Goal: Learn about a topic

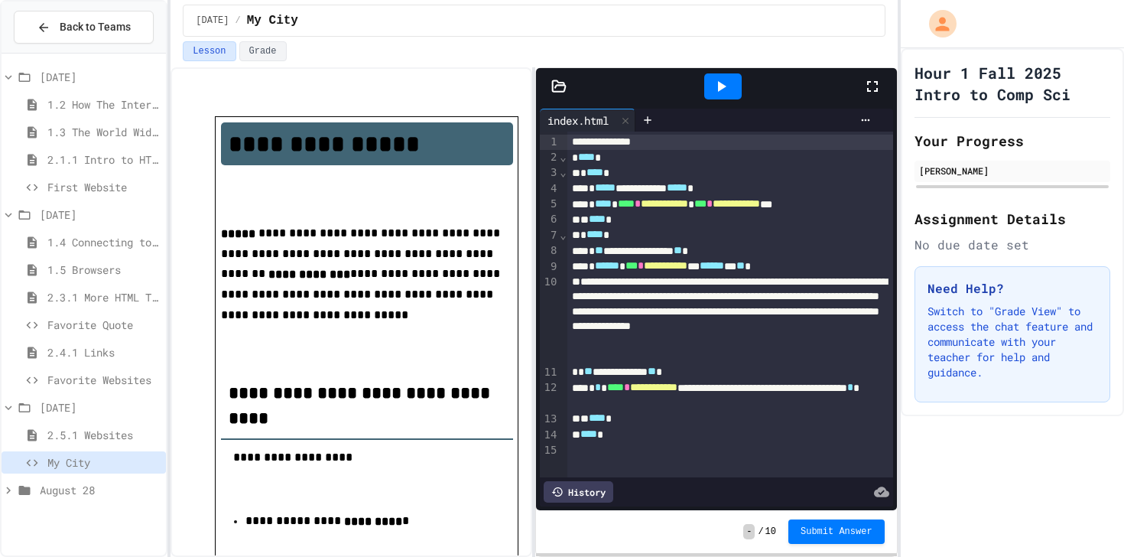
click at [721, 88] on icon at bounding box center [722, 86] width 8 height 11
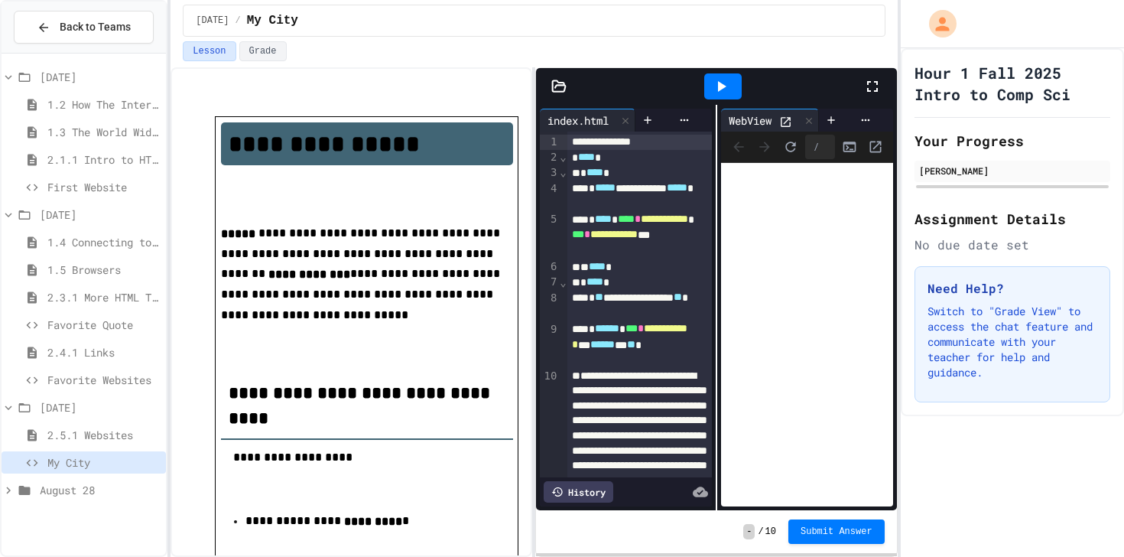
click at [1000, 501] on div "Hour 1 Fall 2025 Intro to Comp Sci Your Progress [PERSON_NAME] Assignment Detai…" at bounding box center [1012, 302] width 223 height 508
click at [872, 86] on icon at bounding box center [872, 86] width 18 height 18
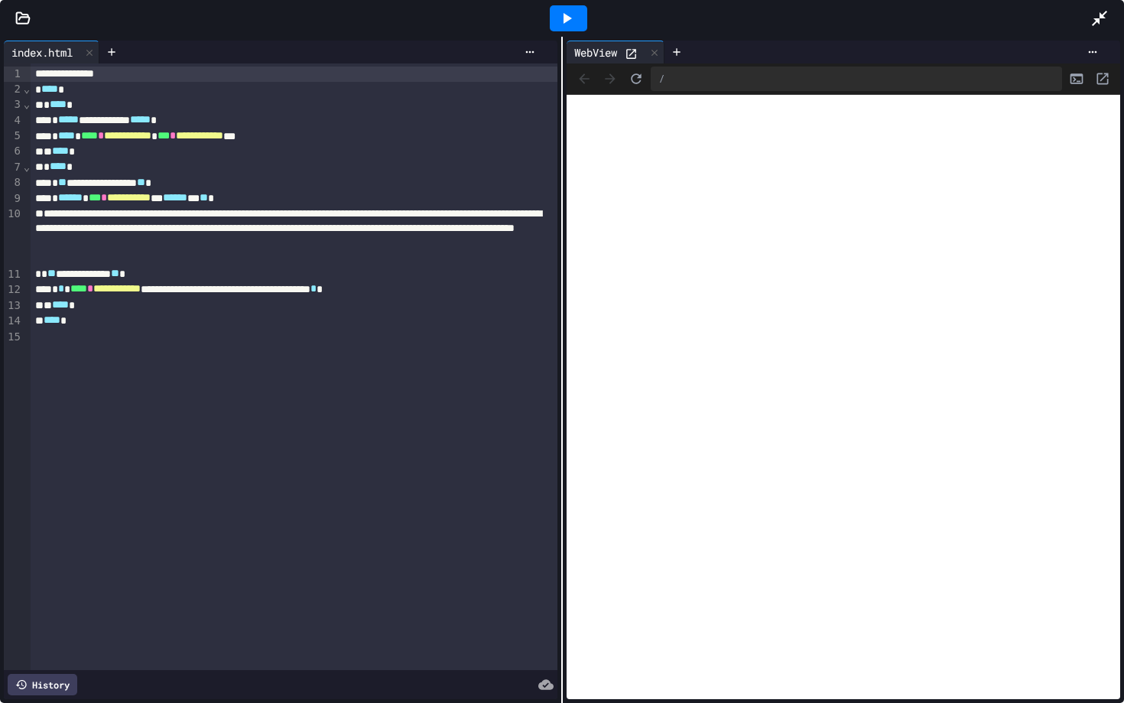
click at [17, 18] on icon at bounding box center [23, 17] width 13 height 11
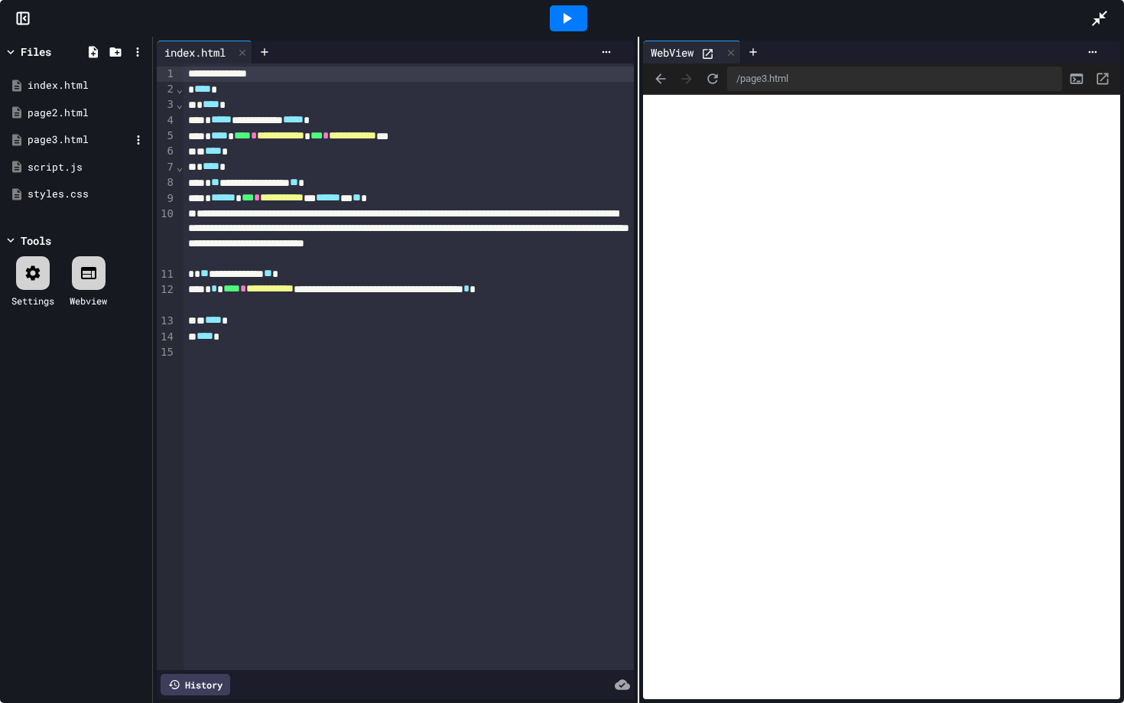
click at [52, 143] on div "page3.html" at bounding box center [79, 139] width 102 height 15
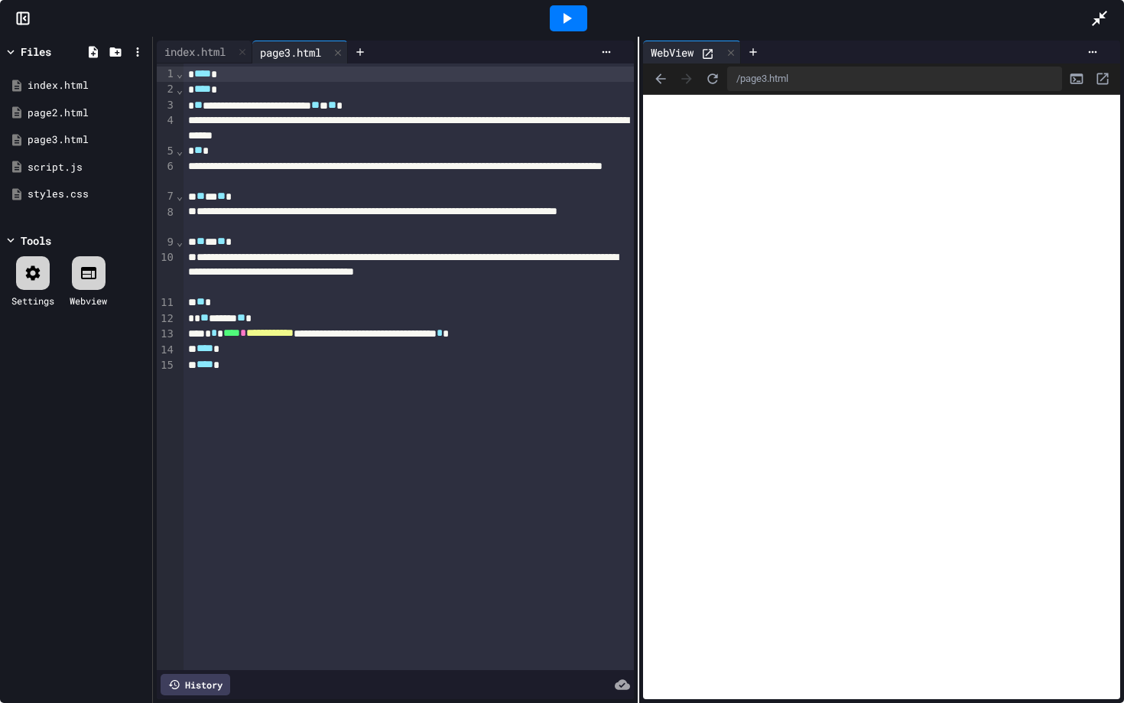
click at [246, 321] on div "* ** ******* ** *" at bounding box center [408, 317] width 450 height 15
click at [1093, 28] on div at bounding box center [1107, 18] width 34 height 41
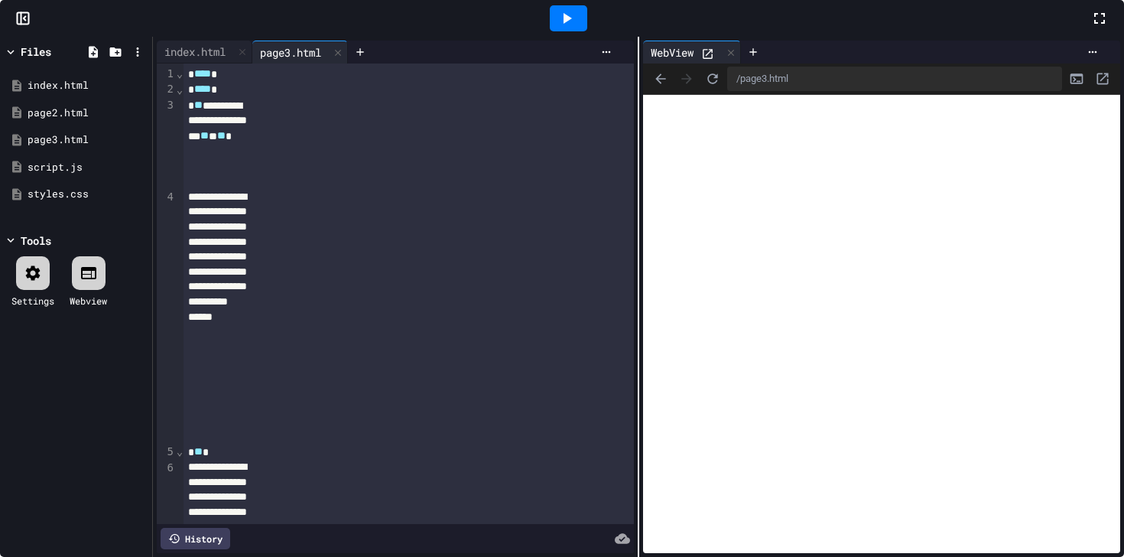
scroll to position [2182, 0]
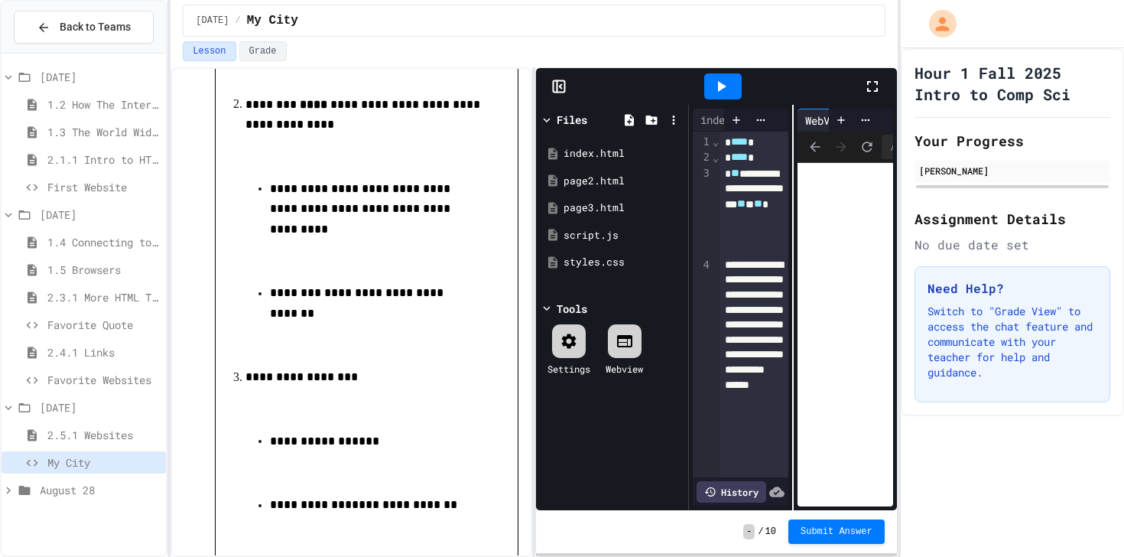
click at [876, 86] on icon at bounding box center [872, 86] width 18 height 18
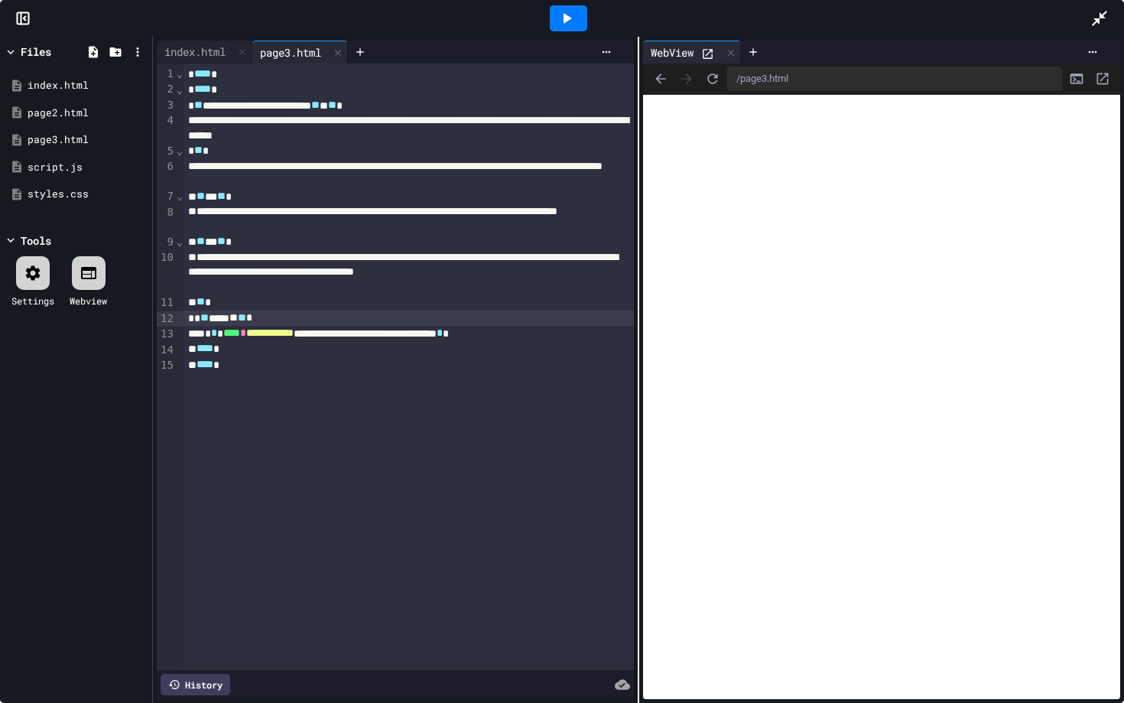
click at [238, 318] on span "**" at bounding box center [233, 317] width 8 height 11
click at [92, 51] on icon at bounding box center [93, 51] width 9 height 11
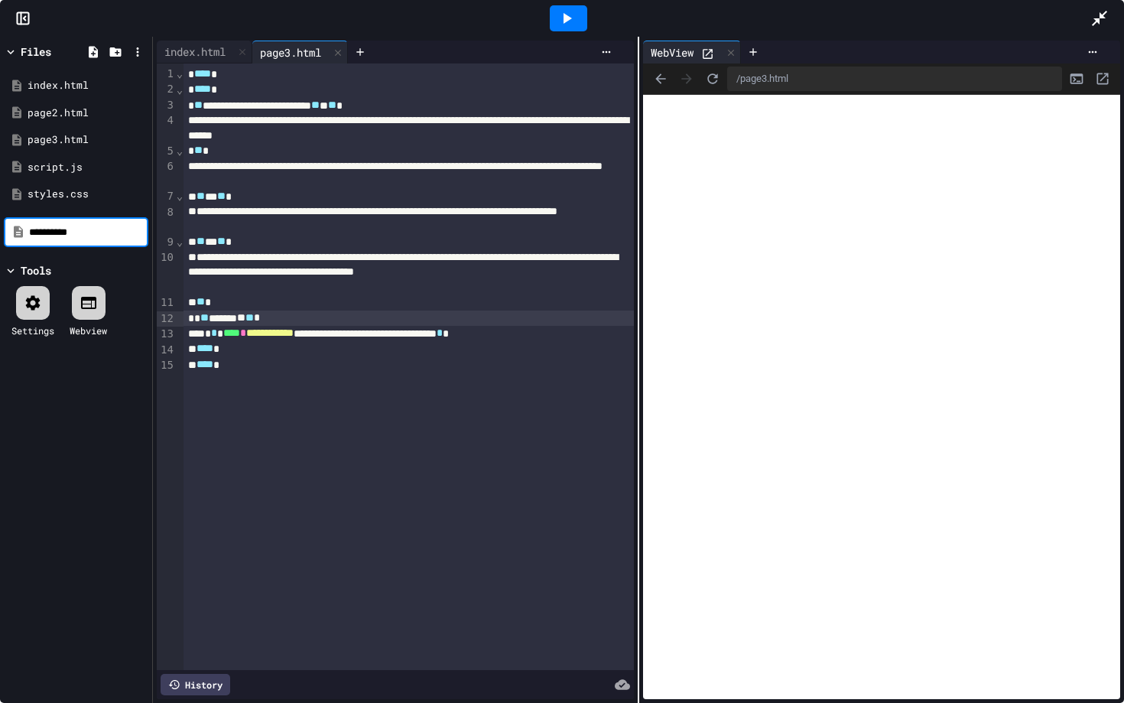
type input "**********"
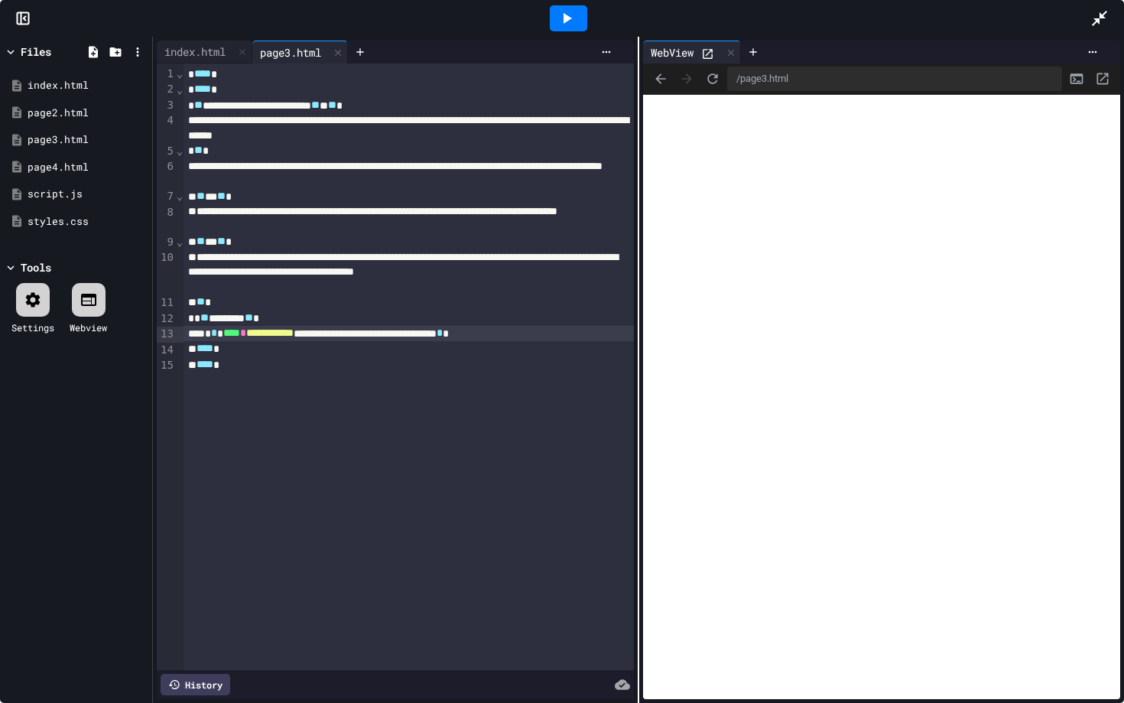
click at [294, 336] on span "**********" at bounding box center [269, 332] width 47 height 11
click at [708, 76] on icon "Refresh" at bounding box center [712, 78] width 15 height 15
click at [530, 335] on div "**********" at bounding box center [408, 333] width 450 height 15
click at [709, 83] on icon "Refresh" at bounding box center [712, 78] width 15 height 15
click at [1092, 24] on icon at bounding box center [1099, 18] width 15 height 15
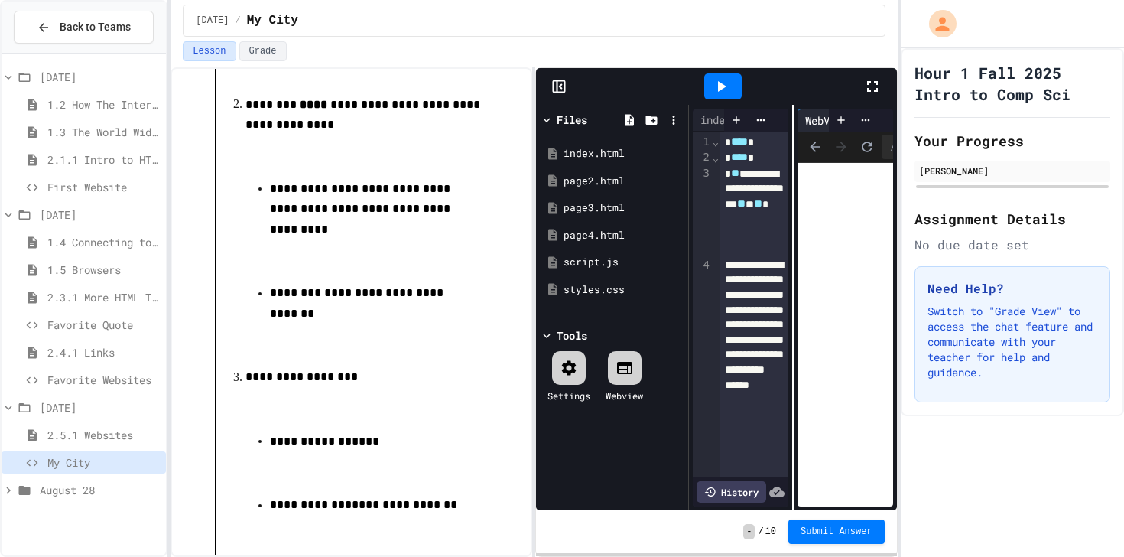
click at [870, 84] on icon at bounding box center [872, 86] width 18 height 18
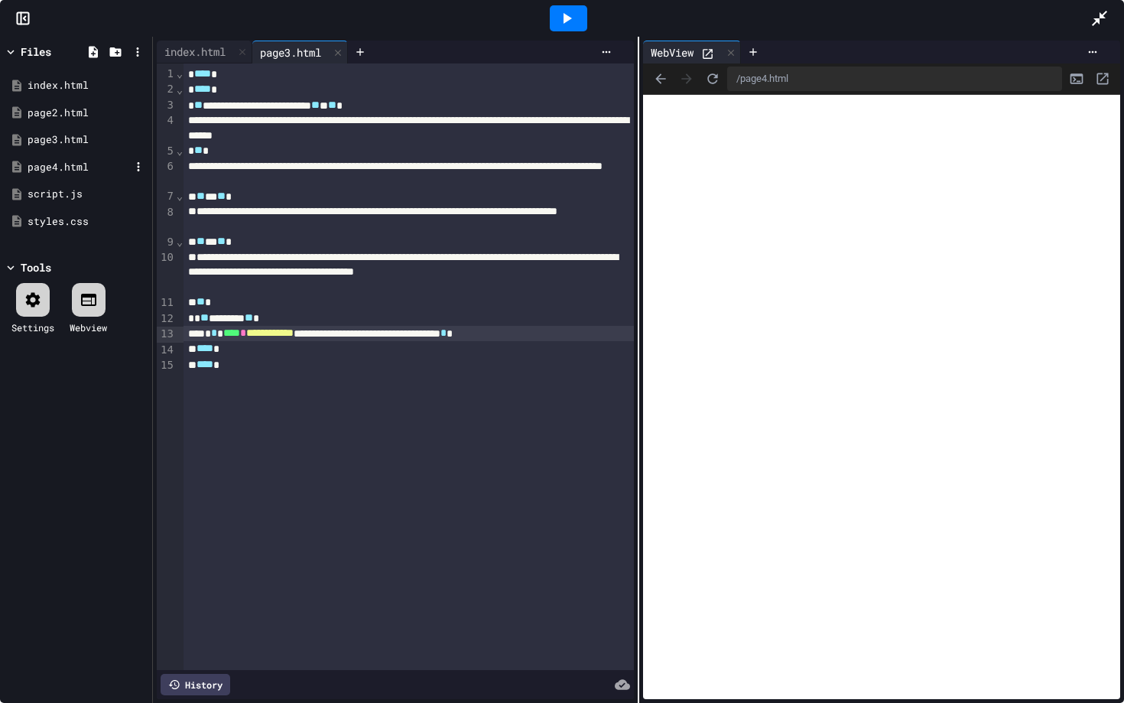
click at [79, 162] on div "page4.html" at bounding box center [79, 167] width 102 height 15
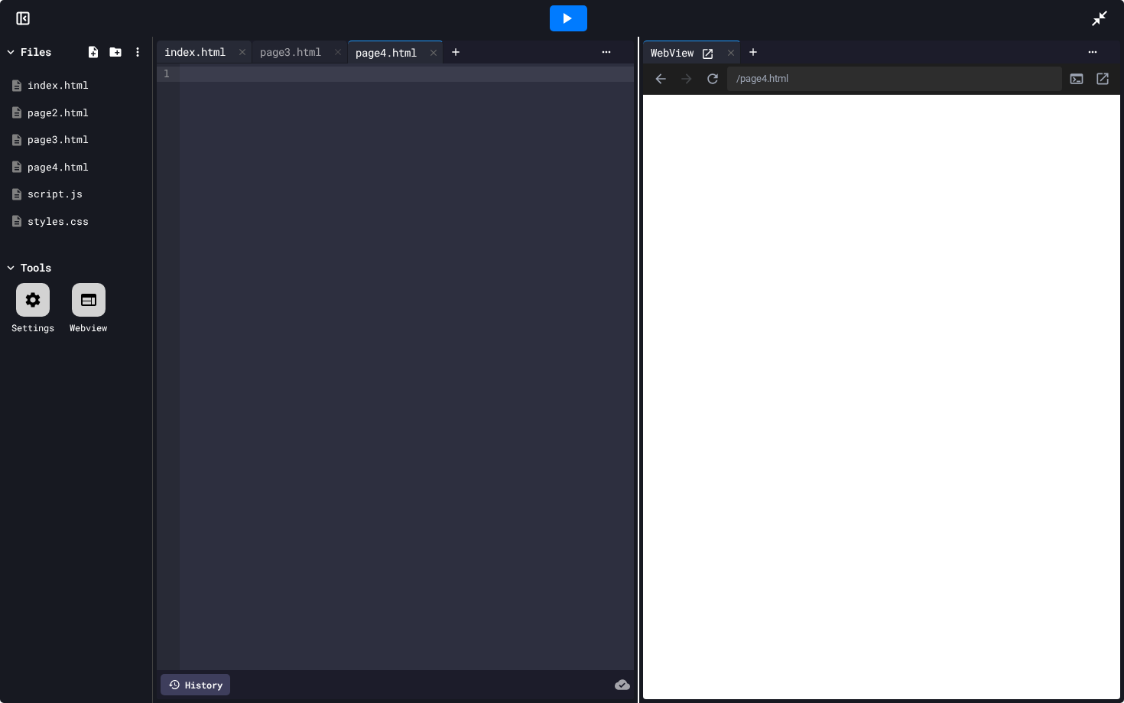
click at [213, 50] on div "index.html" at bounding box center [195, 52] width 76 height 16
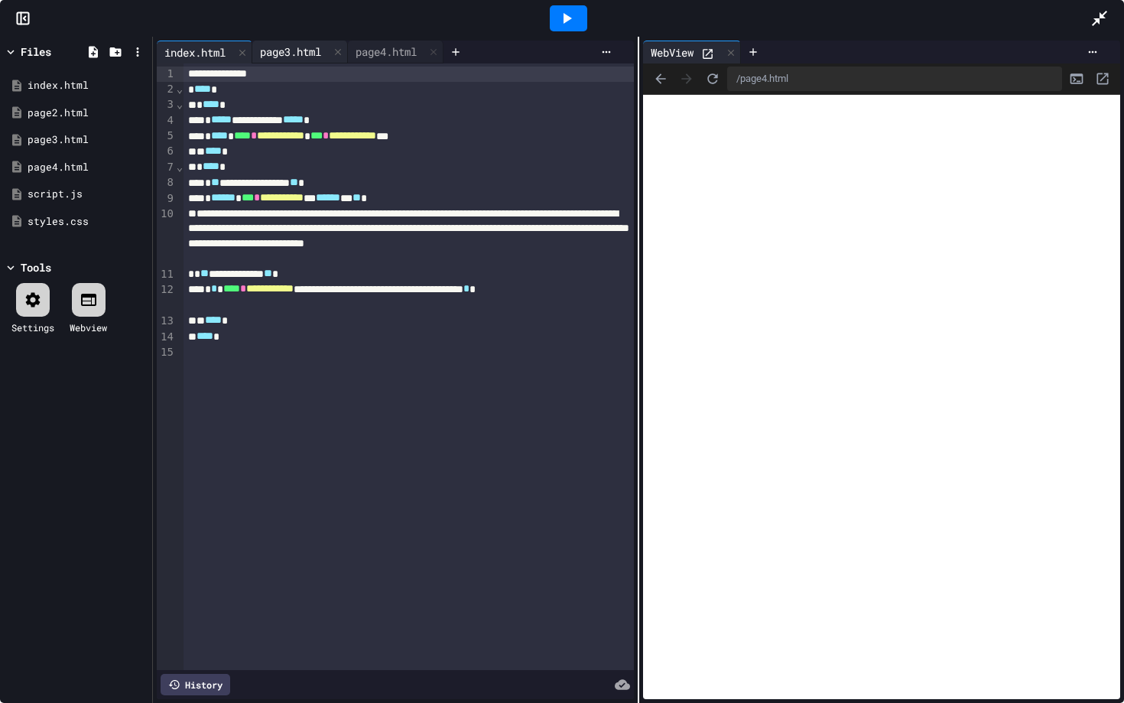
click at [280, 49] on div "page3.html" at bounding box center [290, 52] width 76 height 16
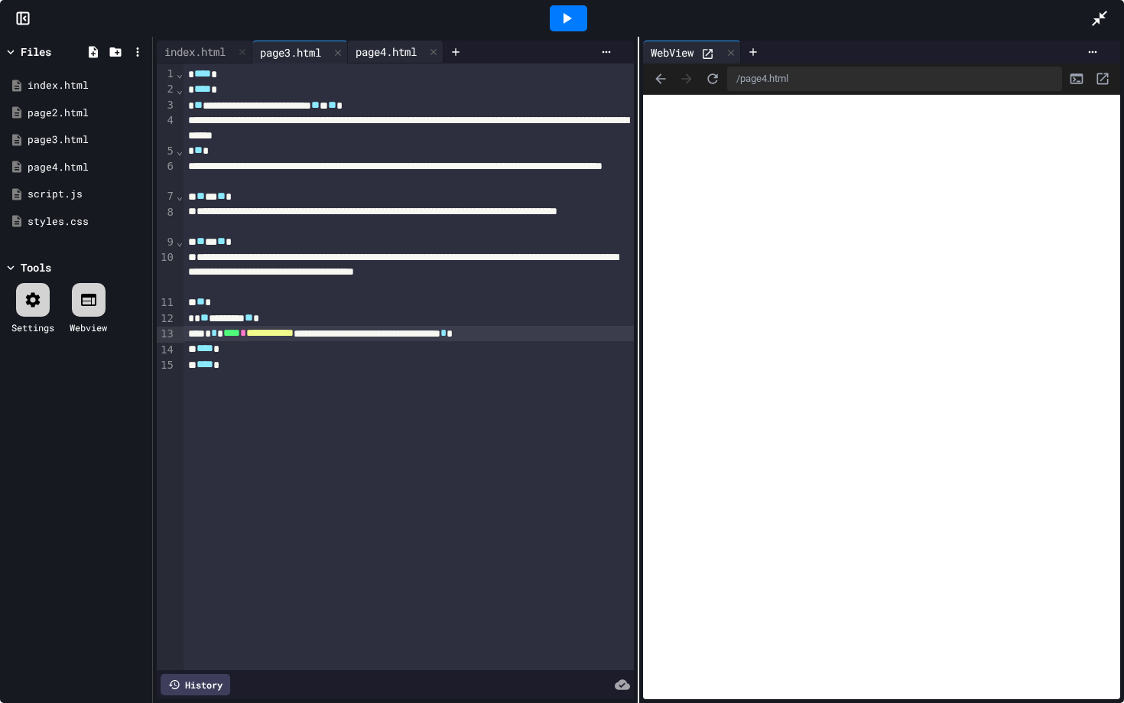
click at [380, 46] on div "page4.html" at bounding box center [386, 52] width 76 height 16
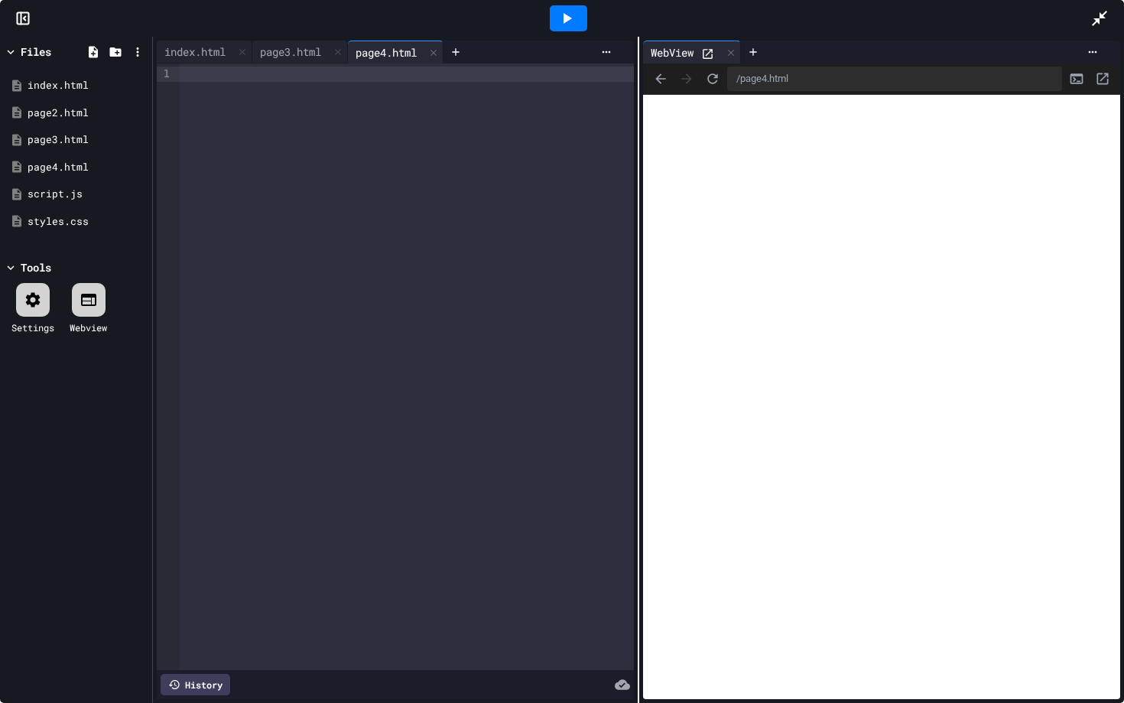
click at [294, 79] on div at bounding box center [407, 74] width 454 height 15
click at [277, 56] on div "page3.html" at bounding box center [290, 52] width 76 height 16
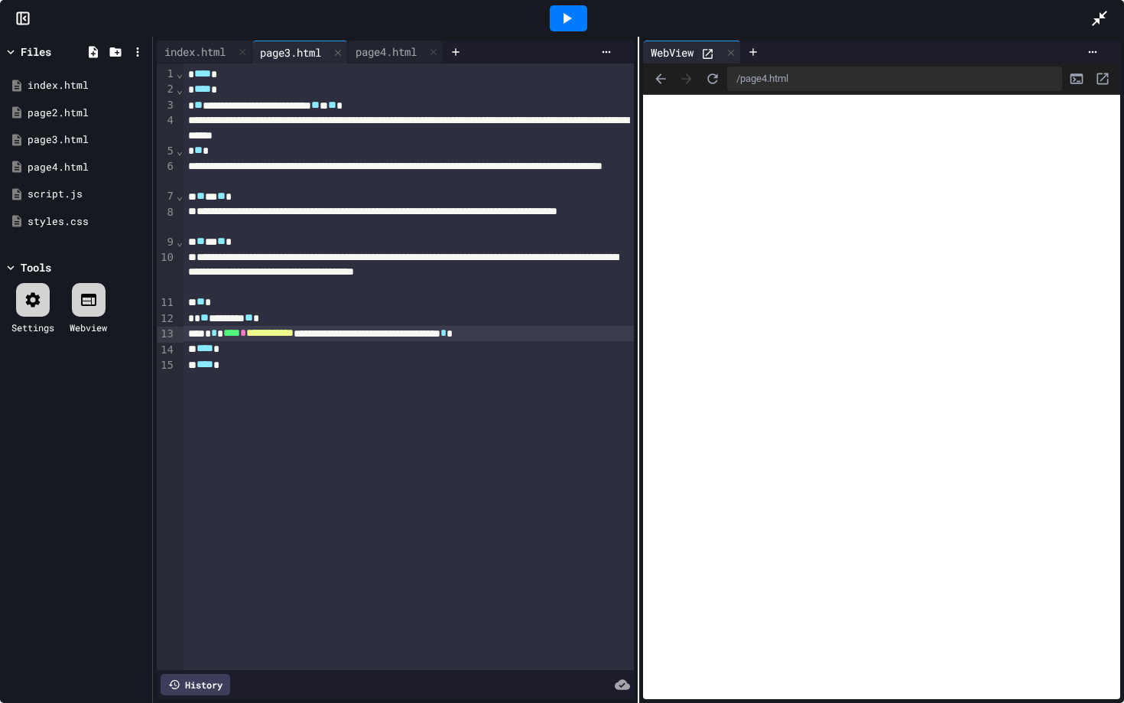
click at [661, 76] on icon "Back" at bounding box center [660, 78] width 15 height 15
click at [661, 78] on icon "Back" at bounding box center [660, 78] width 10 height 10
click at [659, 80] on icon "Back" at bounding box center [660, 78] width 15 height 15
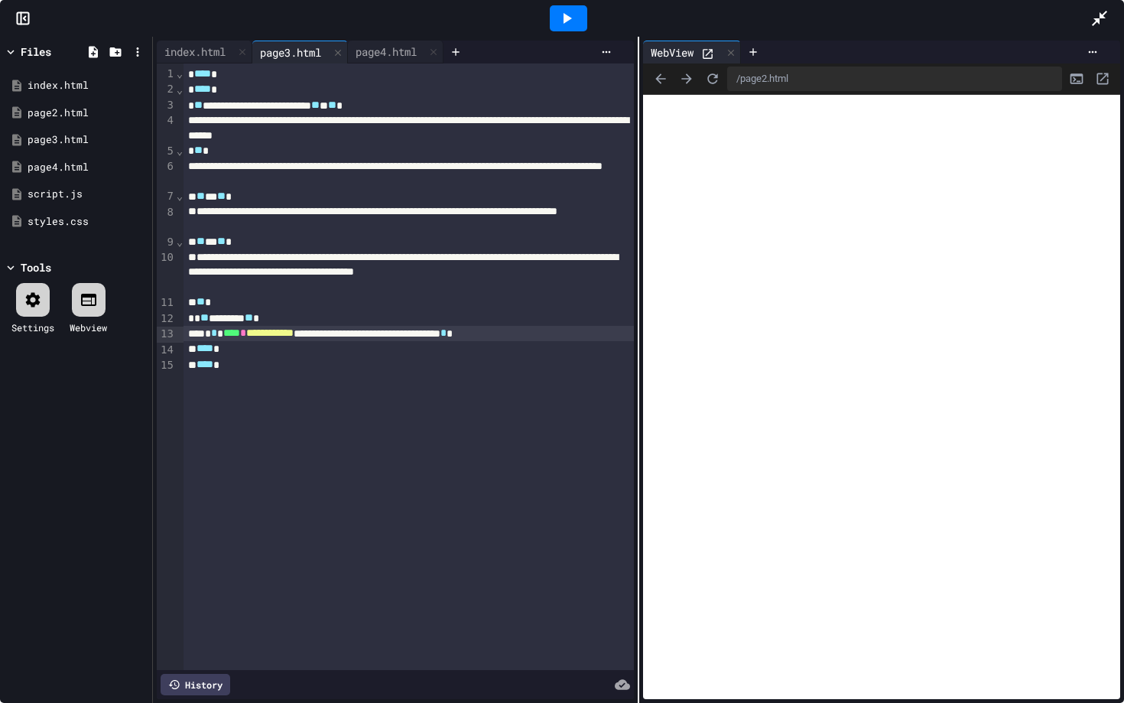
click at [656, 81] on icon "Back" at bounding box center [660, 78] width 15 height 15
click at [657, 85] on icon "Back" at bounding box center [660, 78] width 15 height 15
click at [691, 83] on icon "Forward" at bounding box center [686, 78] width 15 height 15
click at [397, 45] on div "page4.html" at bounding box center [386, 52] width 76 height 16
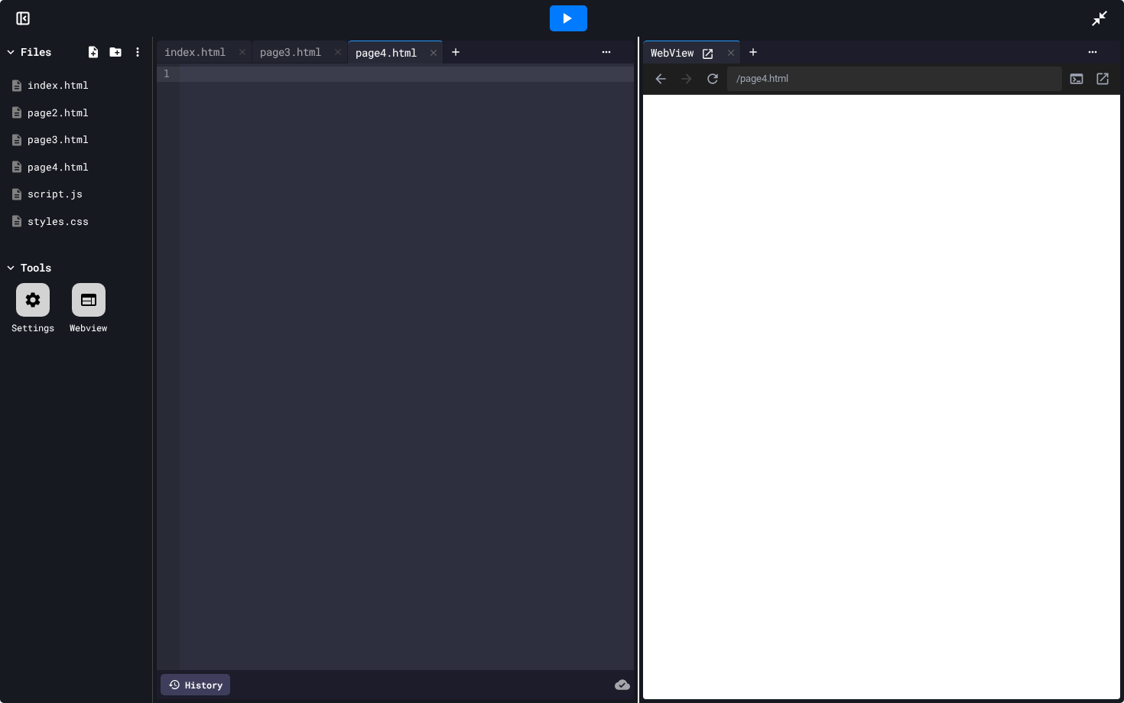
click at [337, 71] on div at bounding box center [407, 74] width 454 height 15
click at [290, 48] on div "page3.html" at bounding box center [290, 52] width 76 height 16
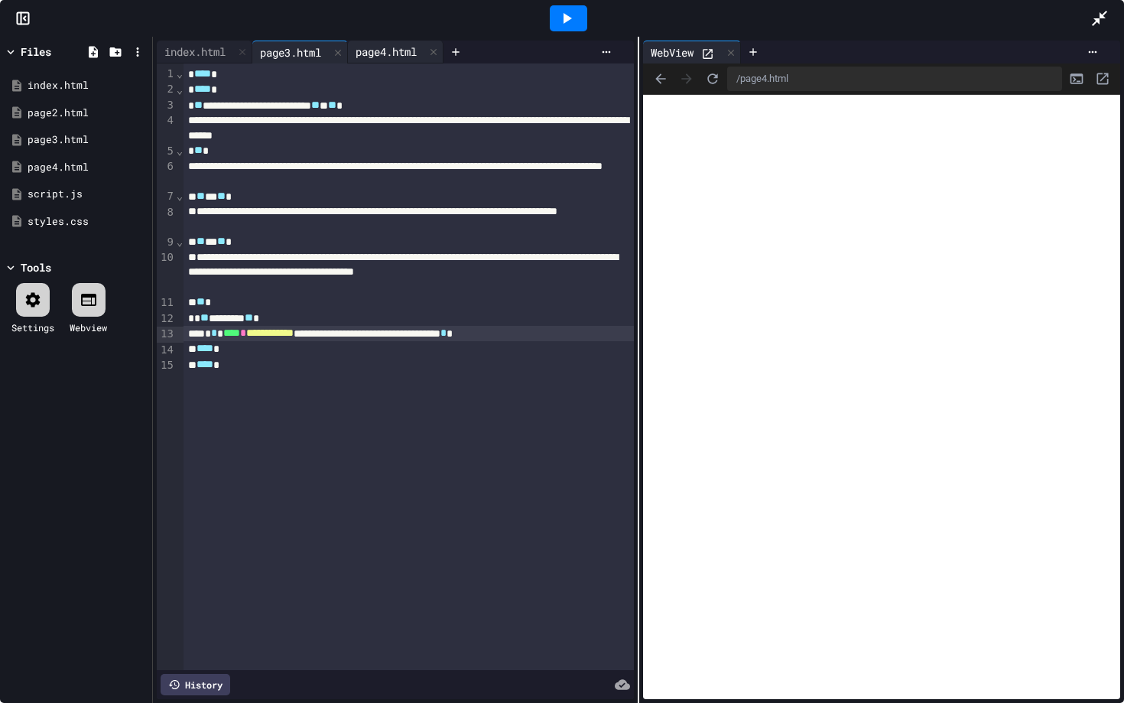
click at [404, 54] on div "page4.html" at bounding box center [386, 52] width 76 height 16
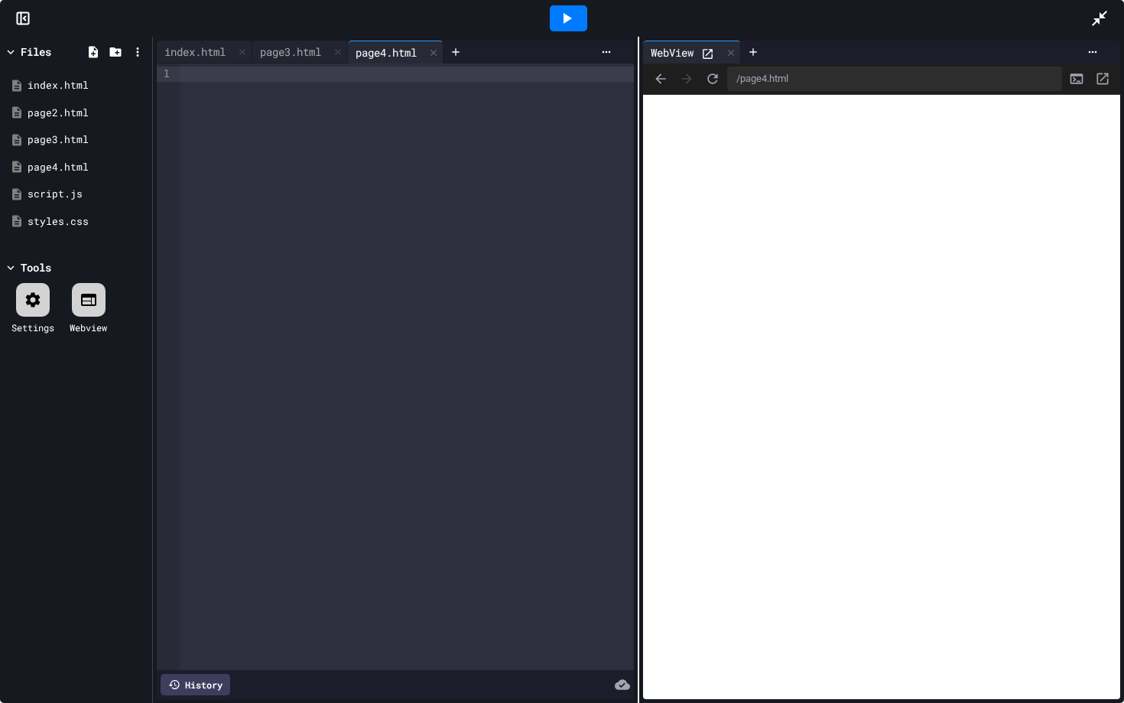
click at [388, 69] on div at bounding box center [407, 74] width 454 height 15
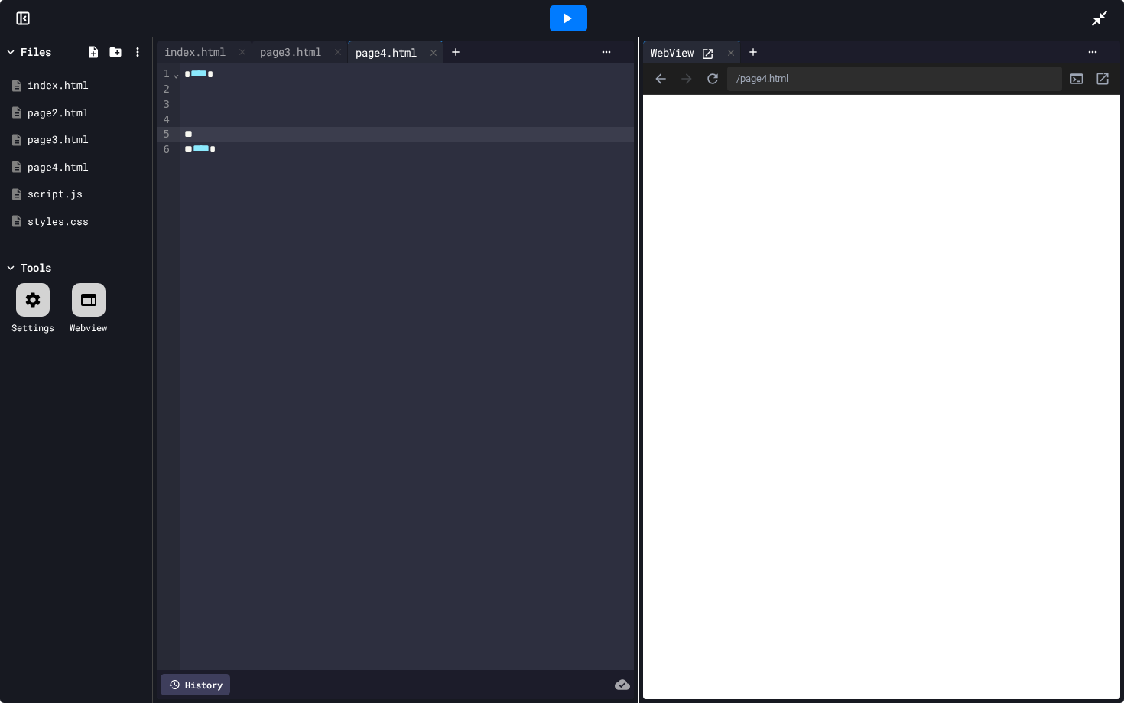
click at [283, 89] on div at bounding box center [407, 89] width 454 height 15
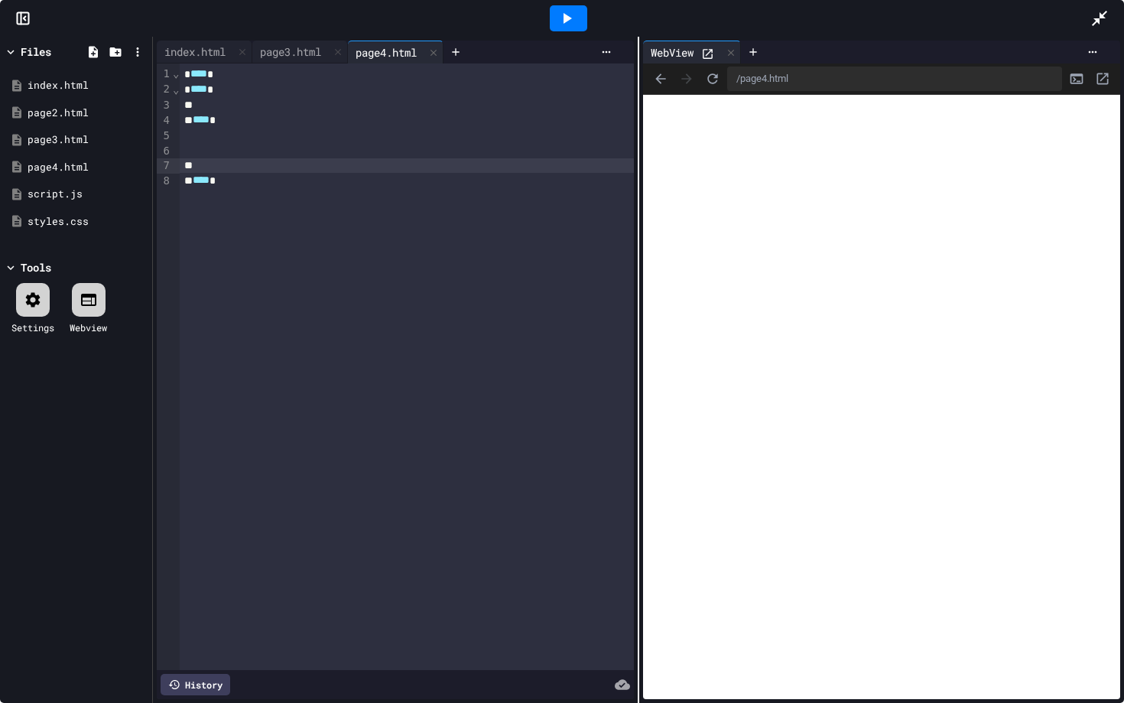
click at [198, 167] on div at bounding box center [407, 165] width 454 height 15
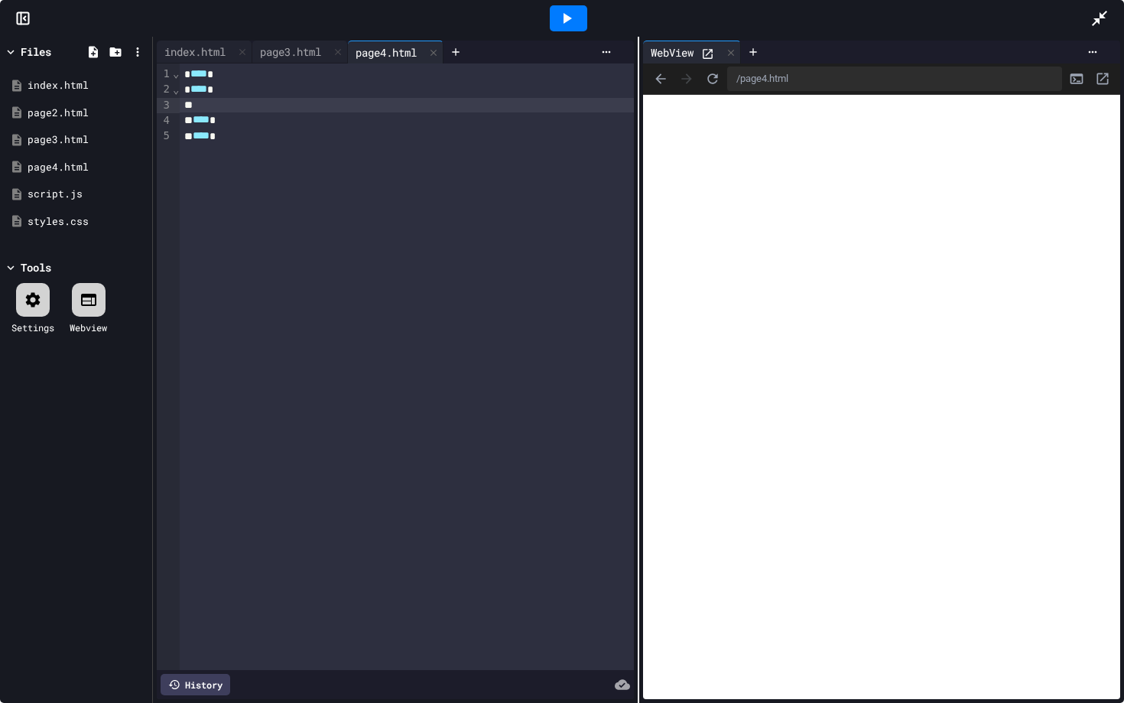
click at [186, 102] on div at bounding box center [407, 105] width 454 height 15
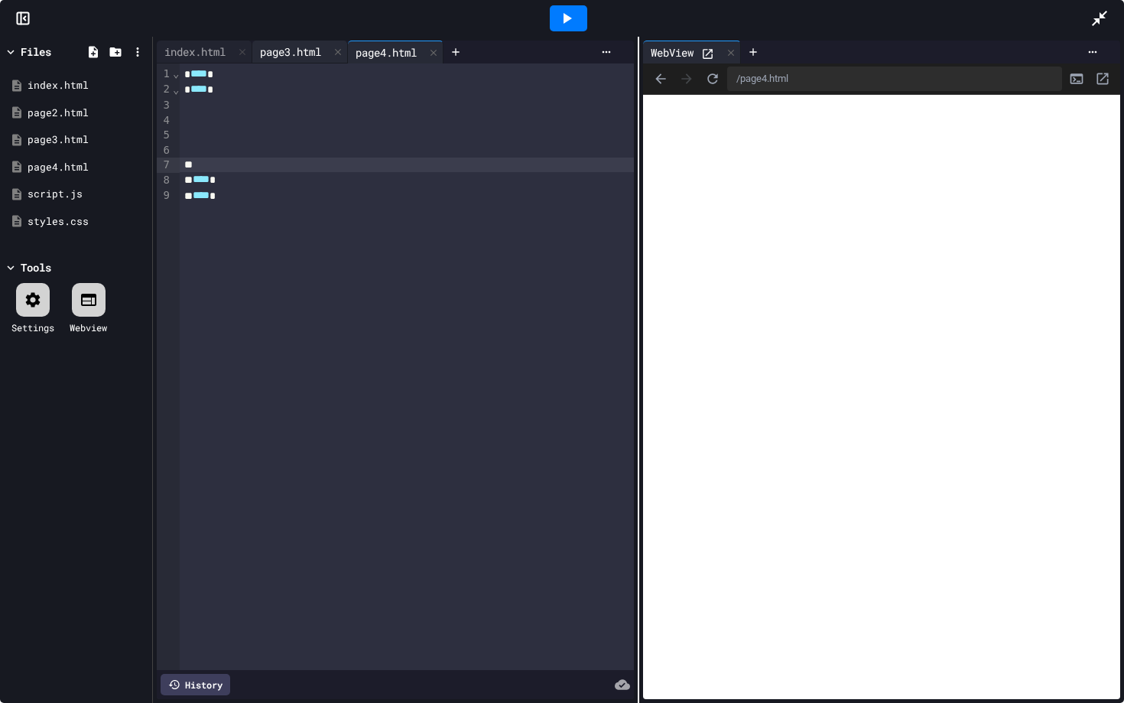
click at [316, 54] on div "page3.html" at bounding box center [290, 52] width 76 height 16
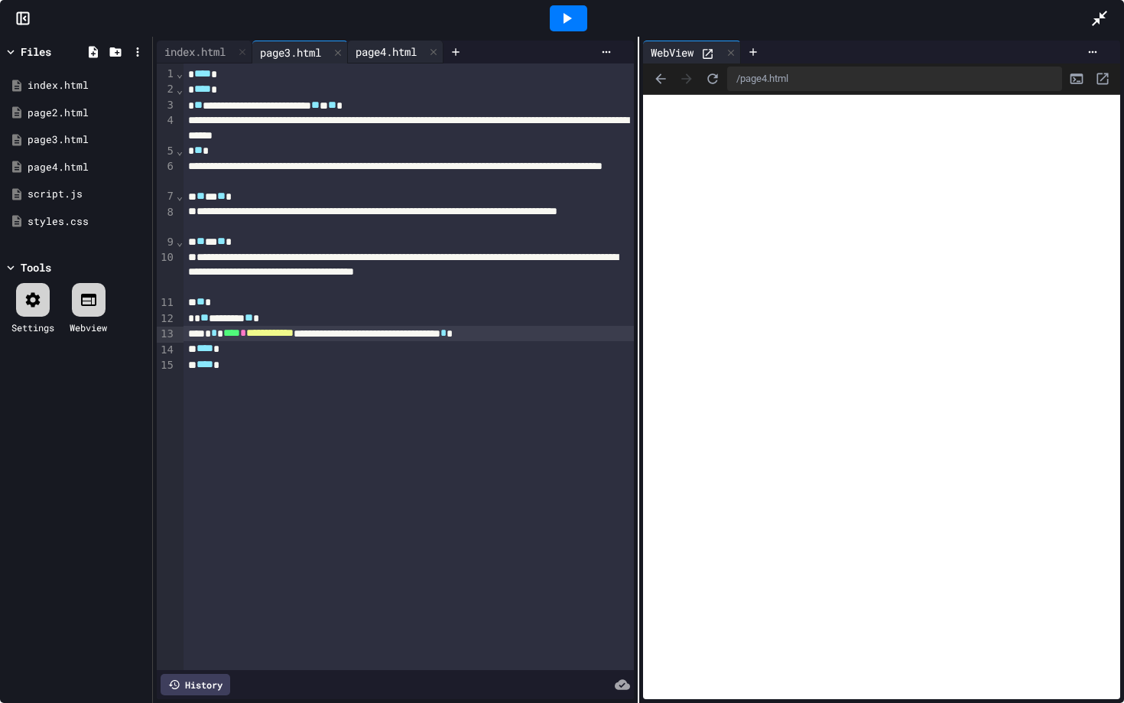
click at [365, 46] on div "page4.html" at bounding box center [386, 52] width 76 height 16
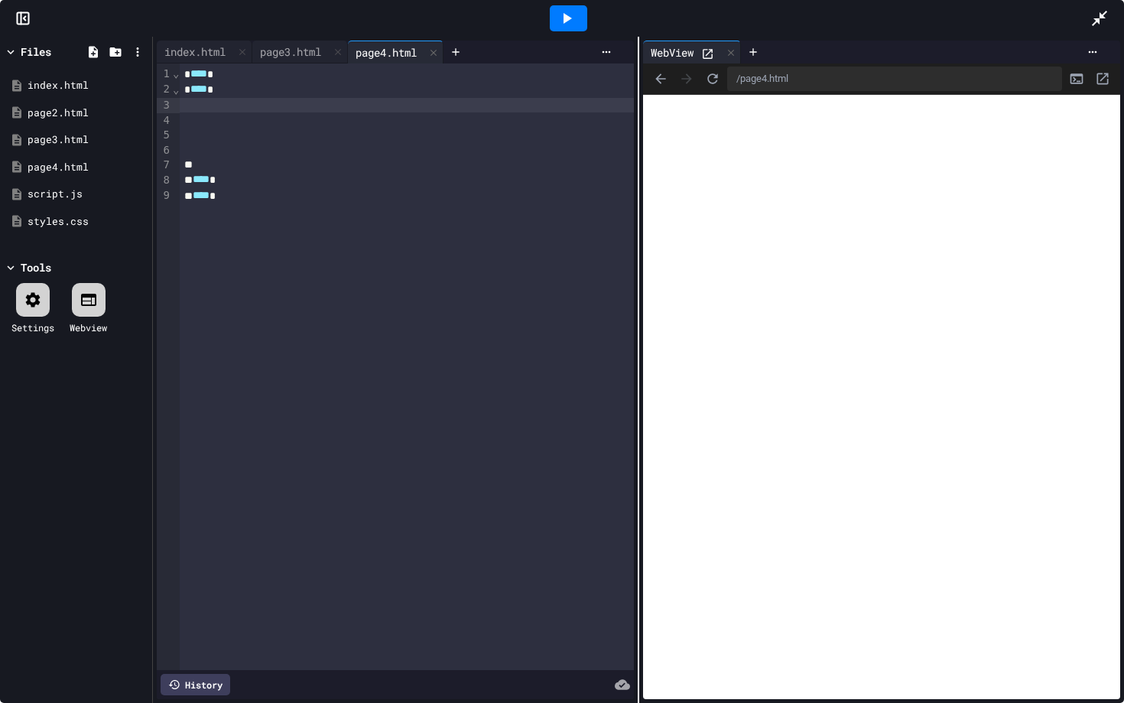
click at [239, 104] on div at bounding box center [407, 105] width 454 height 15
click at [705, 80] on icon "Refresh" at bounding box center [712, 78] width 15 height 15
click at [446, 111] on div "**********" at bounding box center [407, 105] width 454 height 15
click at [719, 82] on icon "Refresh" at bounding box center [712, 78] width 15 height 15
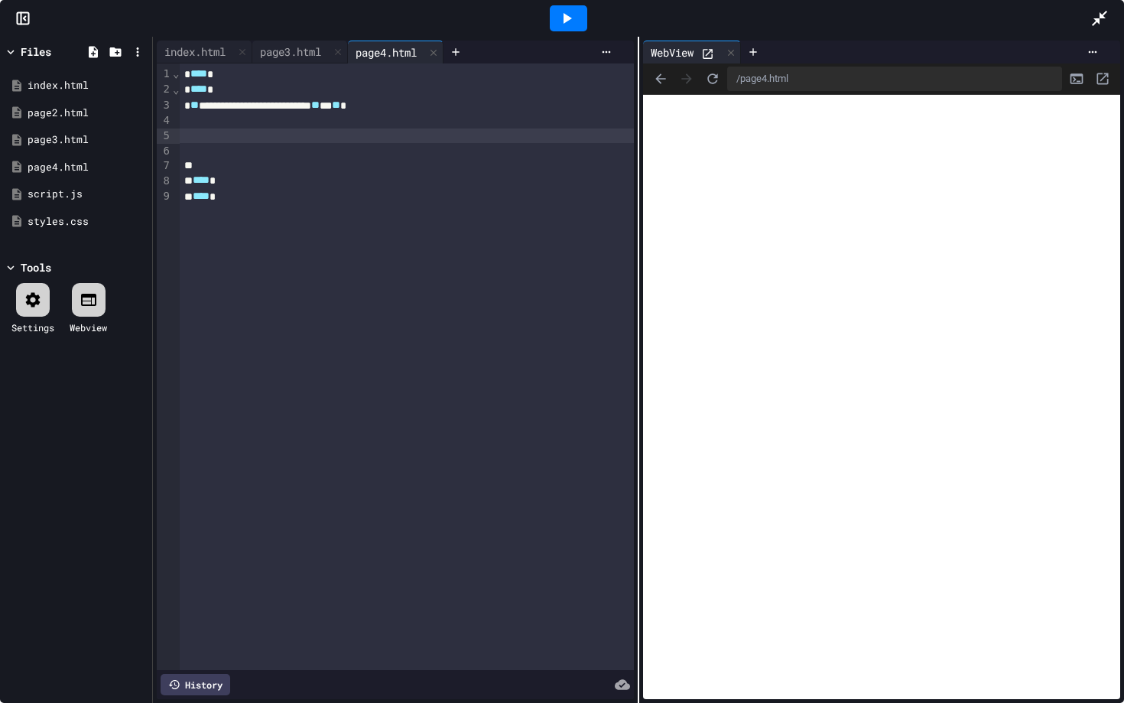
click at [472, 130] on div at bounding box center [407, 135] width 454 height 15
click at [466, 118] on div at bounding box center [407, 120] width 454 height 15
click at [288, 50] on div "page3.html" at bounding box center [290, 52] width 76 height 16
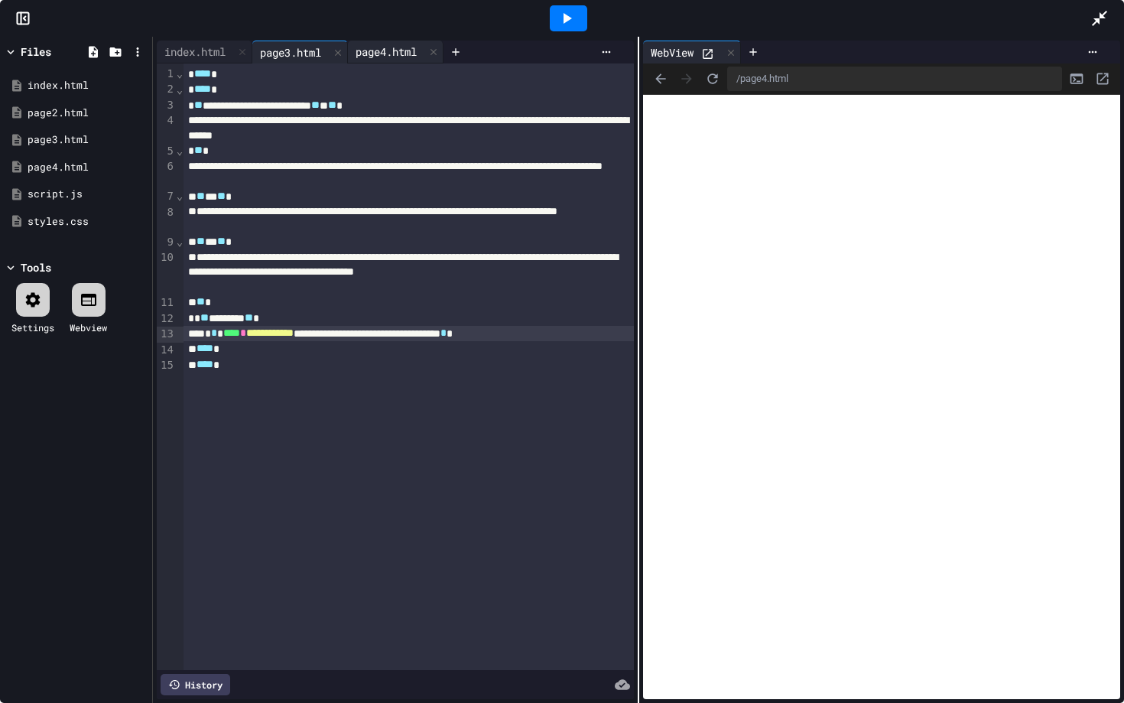
click at [383, 49] on div "page4.html" at bounding box center [386, 52] width 76 height 16
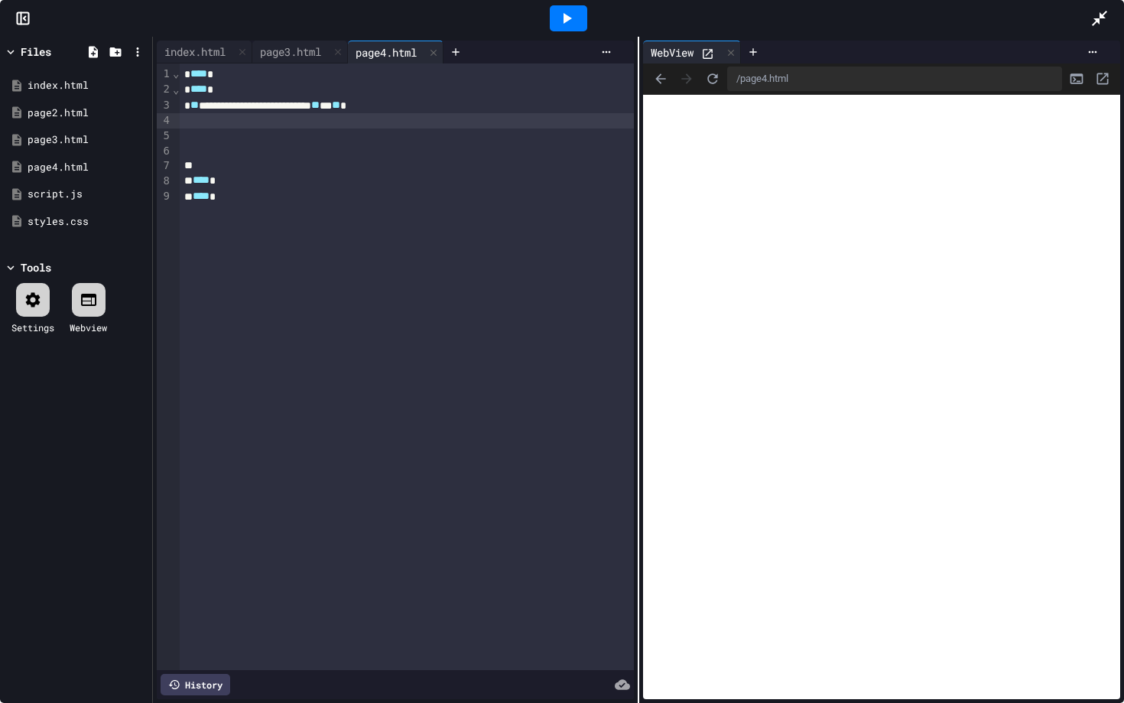
click at [268, 122] on div at bounding box center [407, 120] width 454 height 15
click at [297, 53] on div "page3.html" at bounding box center [290, 52] width 76 height 16
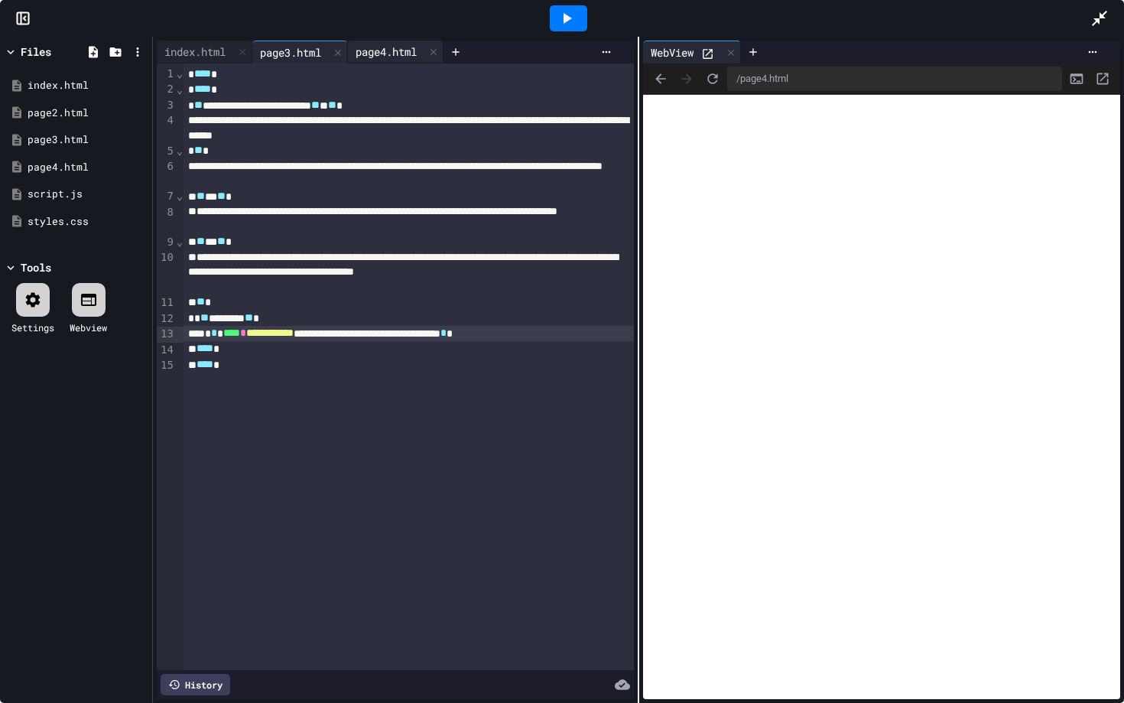
click at [378, 50] on div "page4.html" at bounding box center [386, 52] width 76 height 16
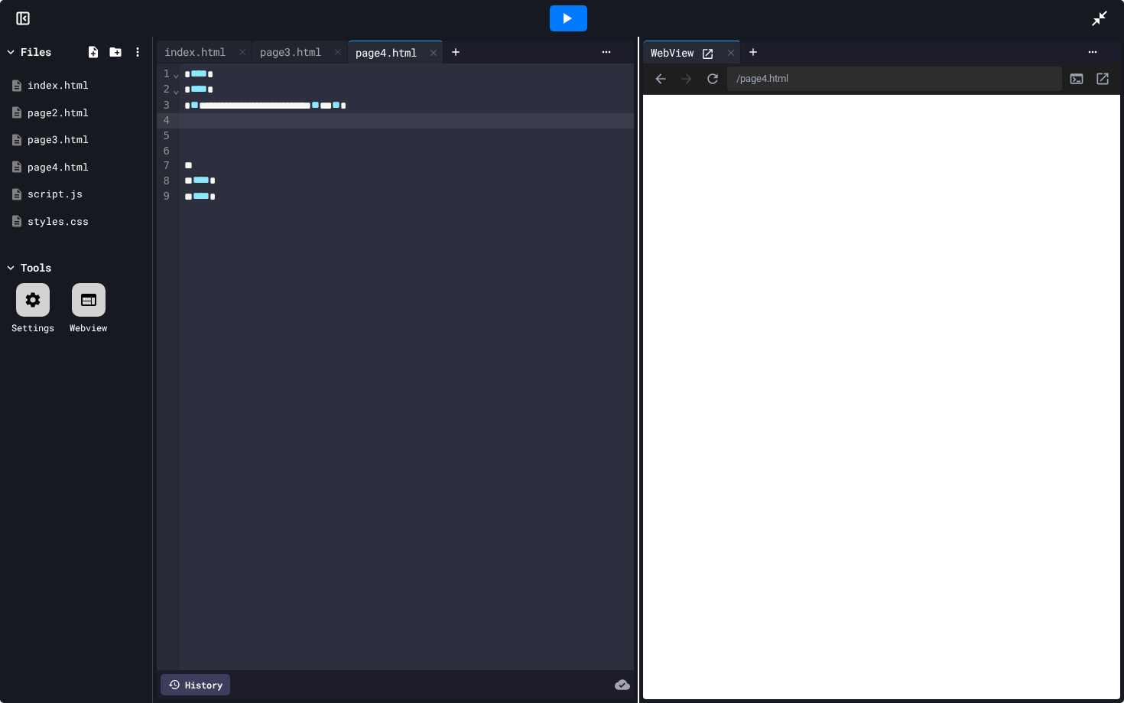
click at [329, 118] on div at bounding box center [407, 120] width 454 height 15
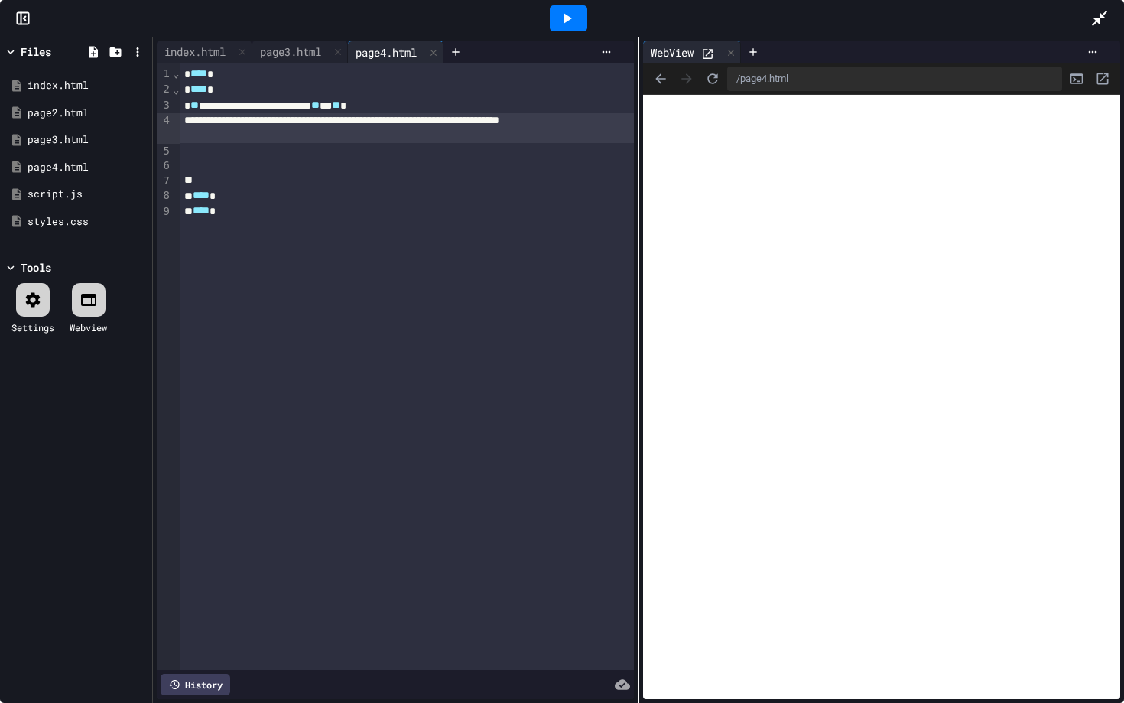
click at [329, 118] on div "**********" at bounding box center [407, 128] width 454 height 30
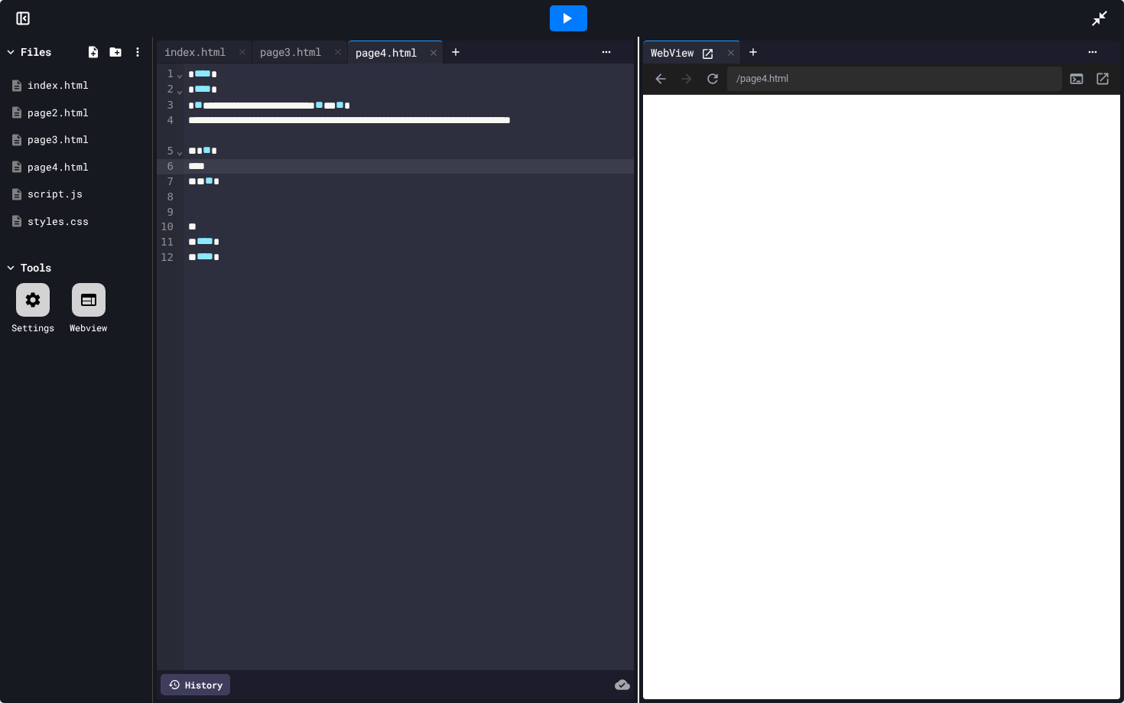
click at [284, 38] on div at bounding box center [568, 18] width 1044 height 41
click at [284, 44] on div "page3.html" at bounding box center [290, 52] width 76 height 16
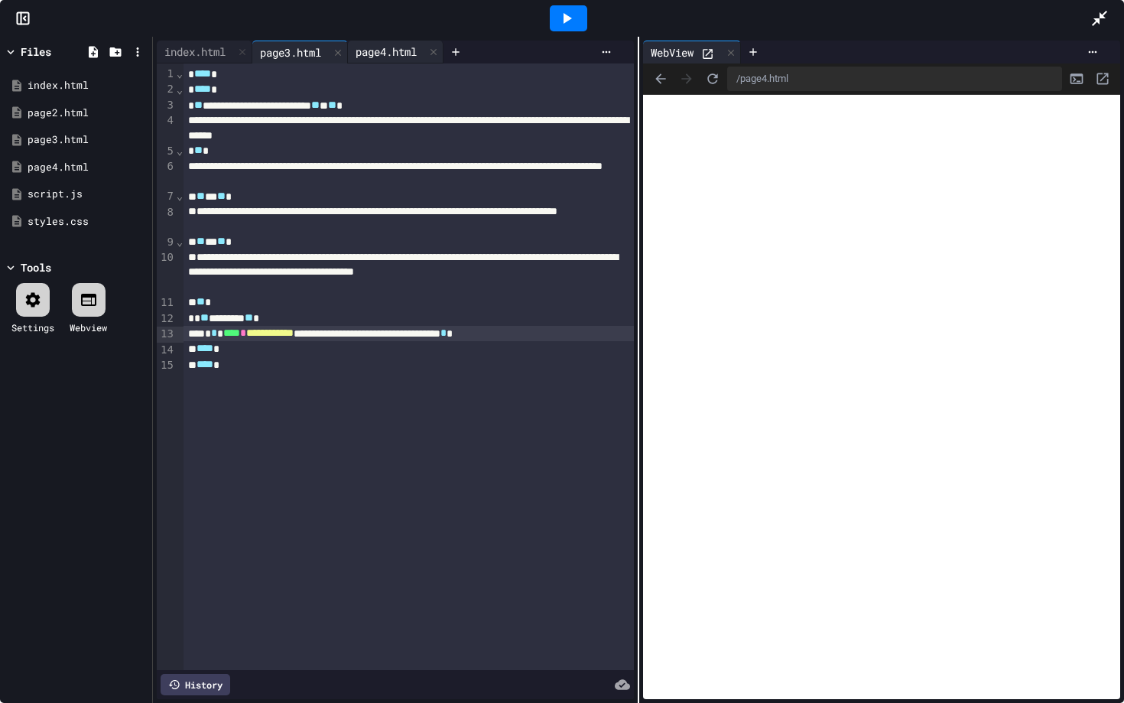
click at [377, 50] on div "page4.html" at bounding box center [386, 52] width 76 height 16
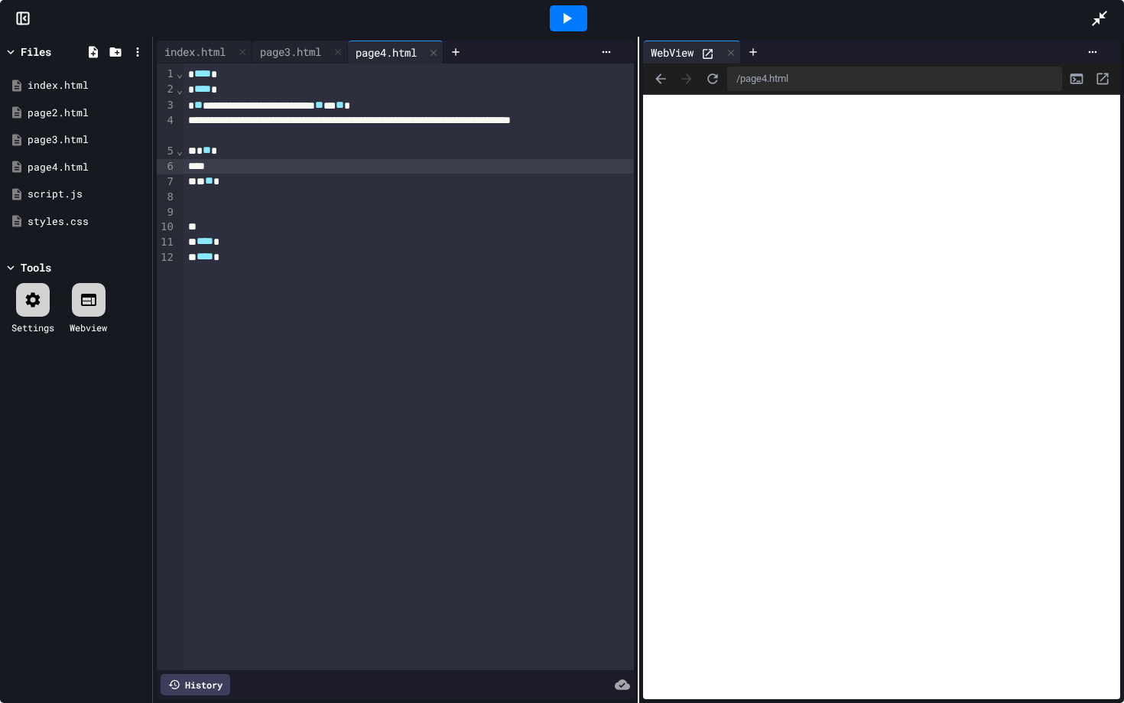
click at [258, 165] on div at bounding box center [408, 166] width 450 height 15
click at [716, 76] on icon "Refresh" at bounding box center [712, 78] width 10 height 10
click at [319, 163] on div "**" at bounding box center [408, 166] width 450 height 15
click at [1098, 24] on icon at bounding box center [1099, 18] width 18 height 18
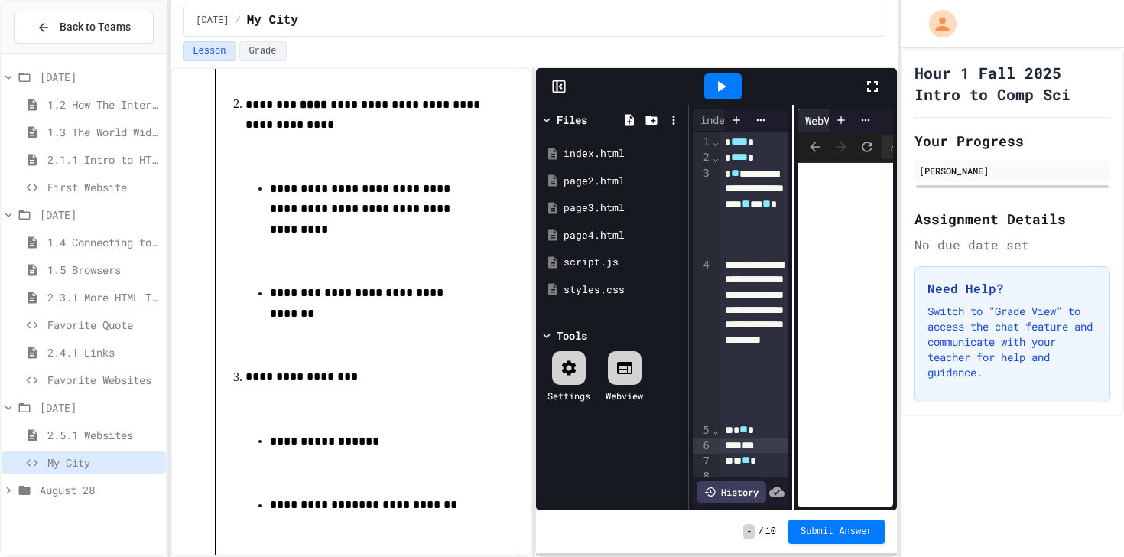
click at [874, 85] on icon at bounding box center [872, 86] width 18 height 18
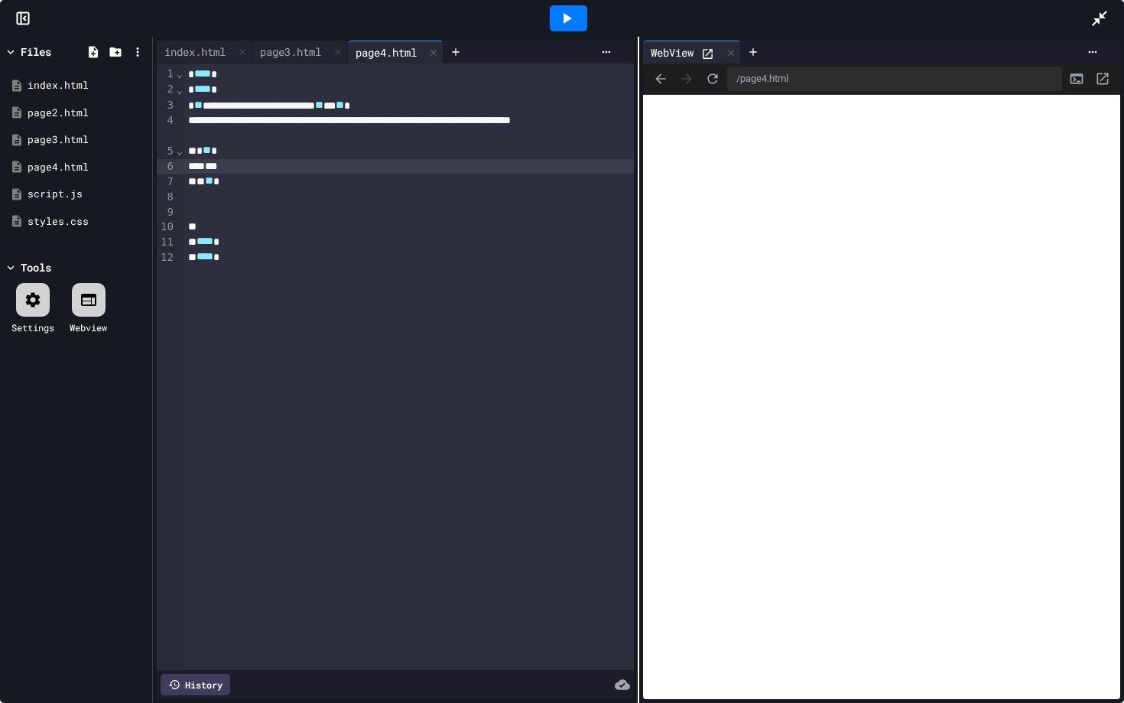
click at [313, 171] on div "**" at bounding box center [408, 166] width 450 height 15
click at [1092, 21] on icon at bounding box center [1099, 18] width 18 height 18
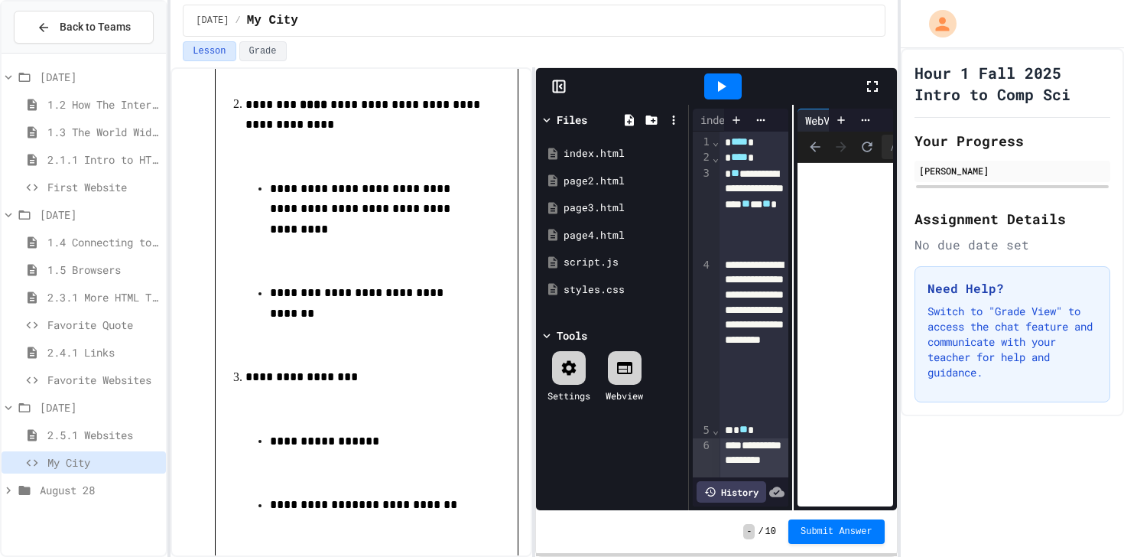
click at [878, 86] on icon at bounding box center [872, 86] width 18 height 18
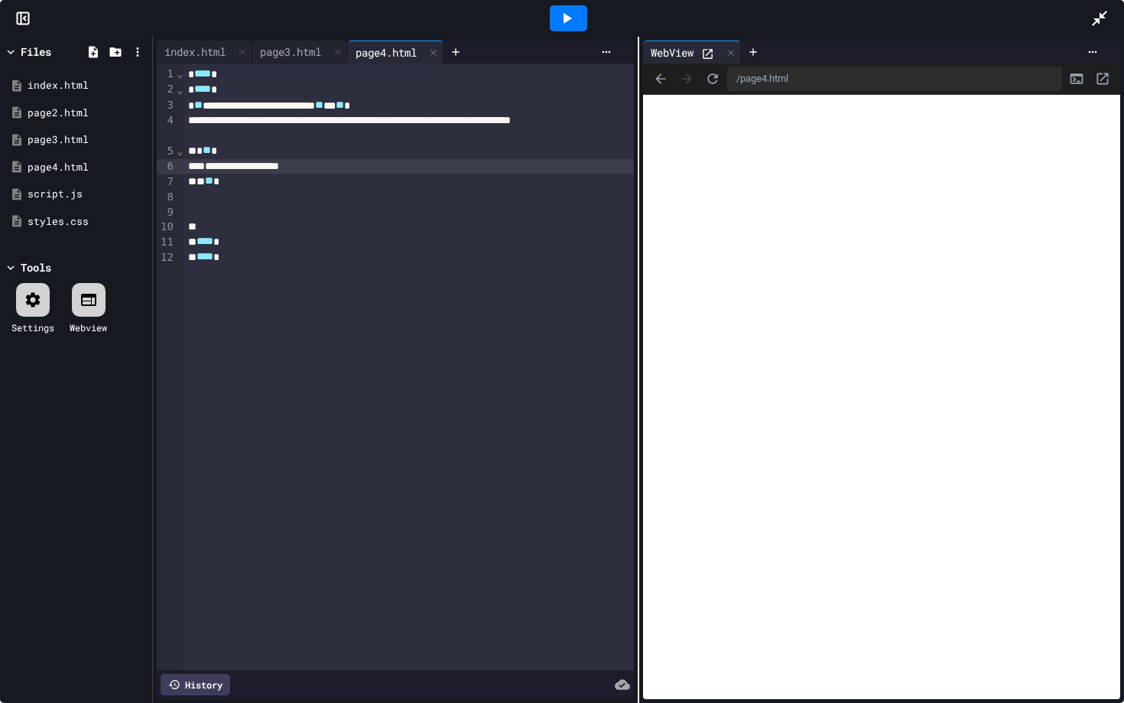
click at [356, 167] on div "**********" at bounding box center [408, 166] width 450 height 15
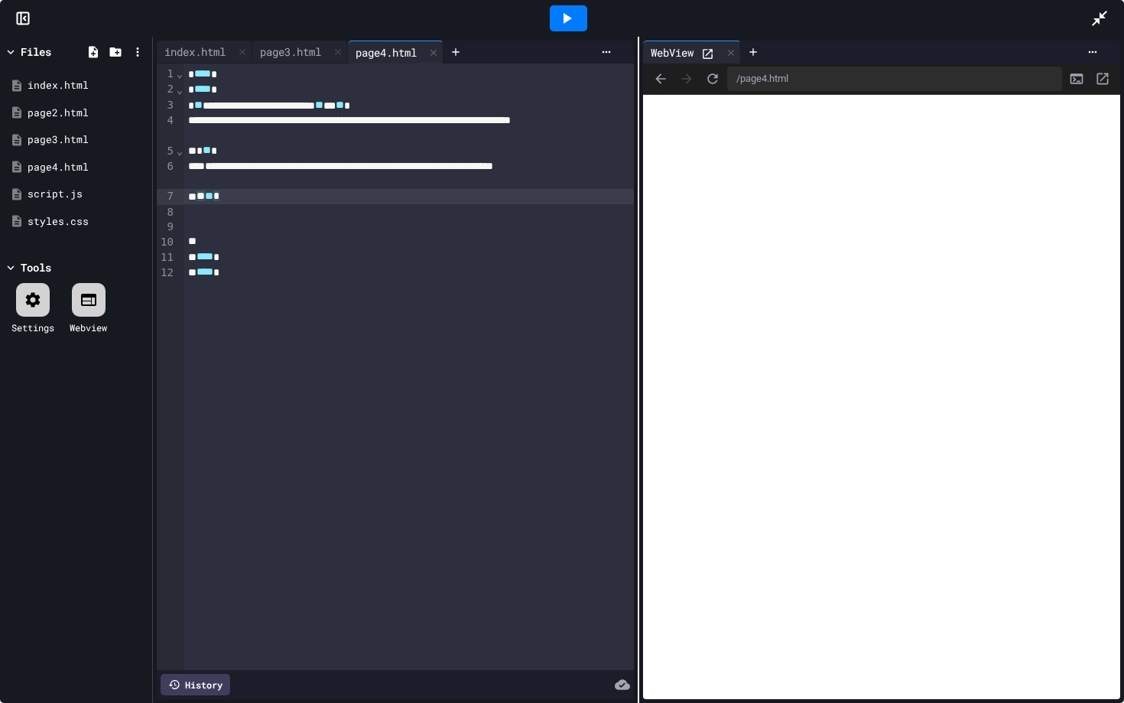
click at [245, 199] on div "** ** *" at bounding box center [408, 196] width 450 height 15
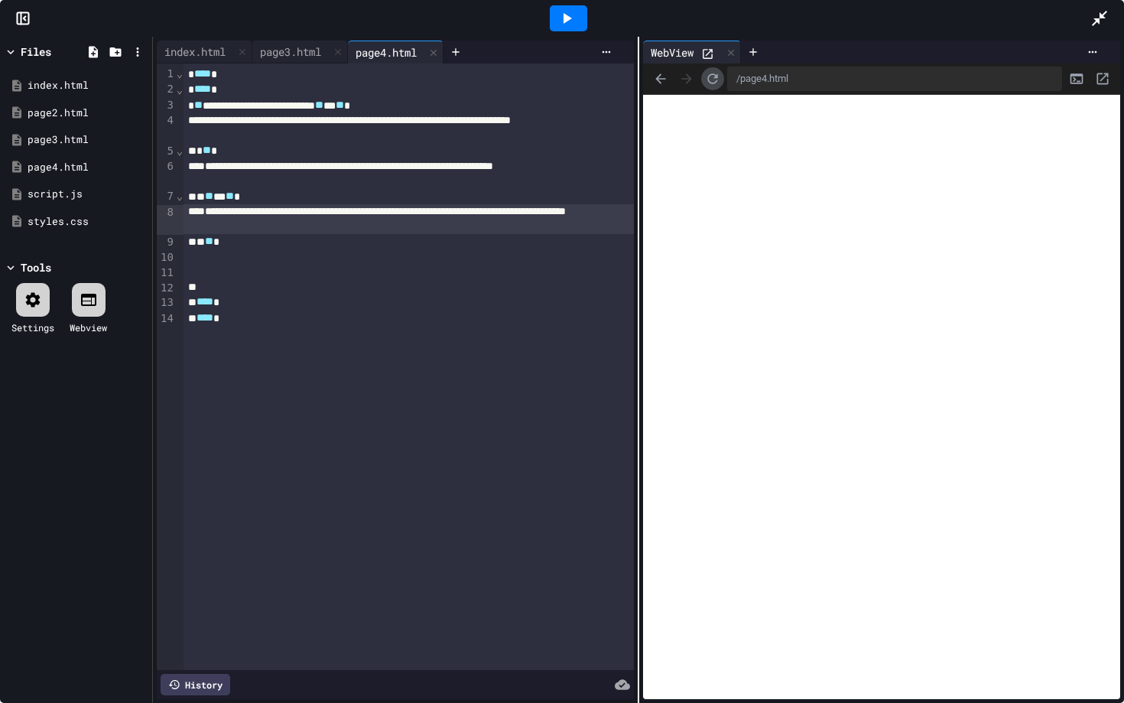
click at [715, 80] on icon "Refresh" at bounding box center [712, 78] width 15 height 15
click at [403, 229] on div "**********" at bounding box center [408, 219] width 450 height 30
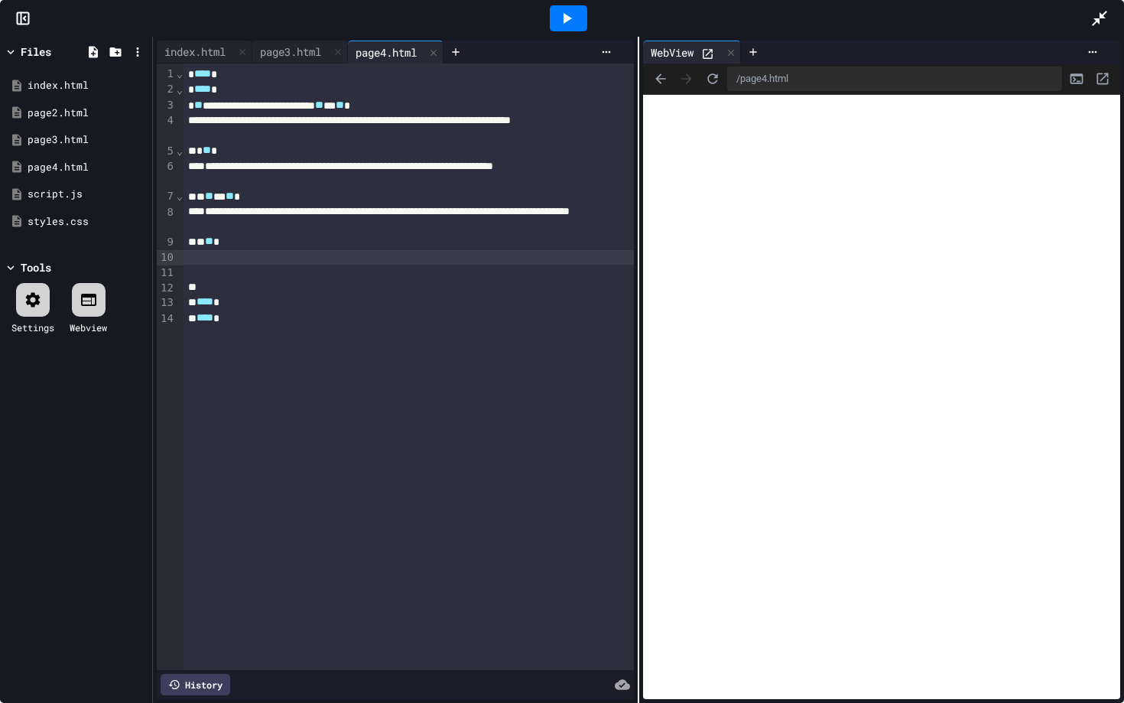
click at [252, 265] on div at bounding box center [408, 257] width 450 height 15
click at [257, 250] on div at bounding box center [408, 257] width 450 height 15
click at [261, 246] on div "** ** *" at bounding box center [408, 241] width 450 height 15
click at [1102, 18] on icon at bounding box center [1099, 18] width 18 height 18
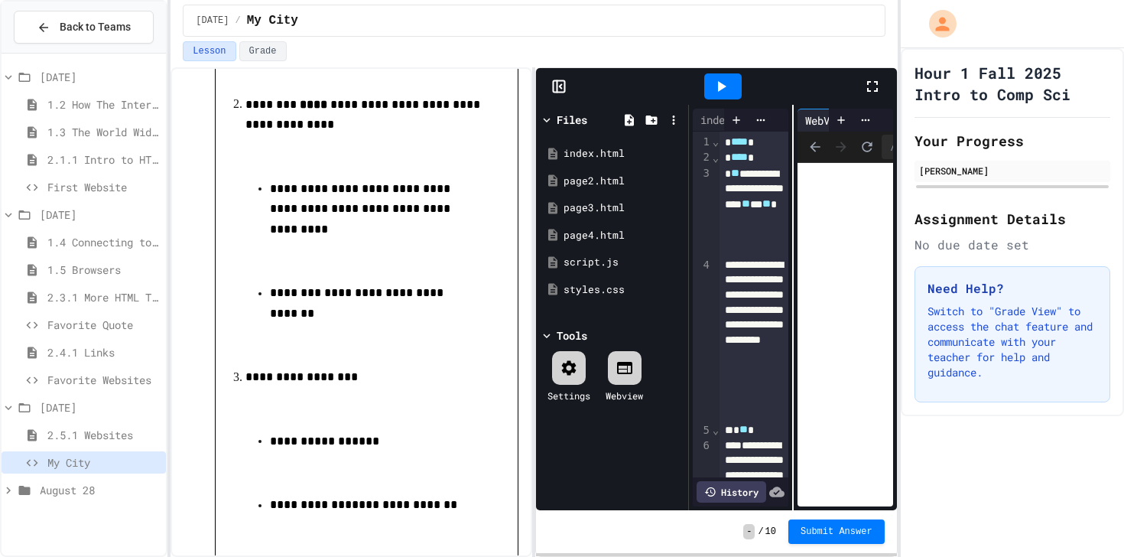
click at [868, 90] on icon at bounding box center [872, 86] width 11 height 11
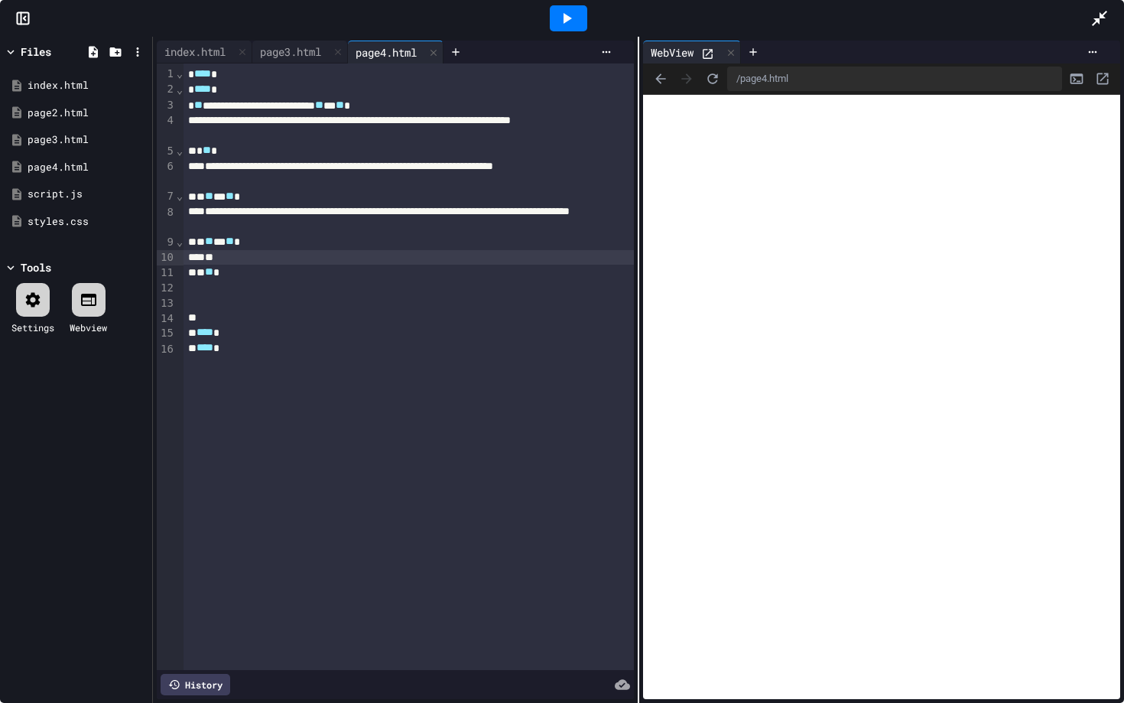
click at [336, 256] on div "**" at bounding box center [408, 257] width 450 height 15
click at [1101, 22] on icon at bounding box center [1099, 18] width 18 height 18
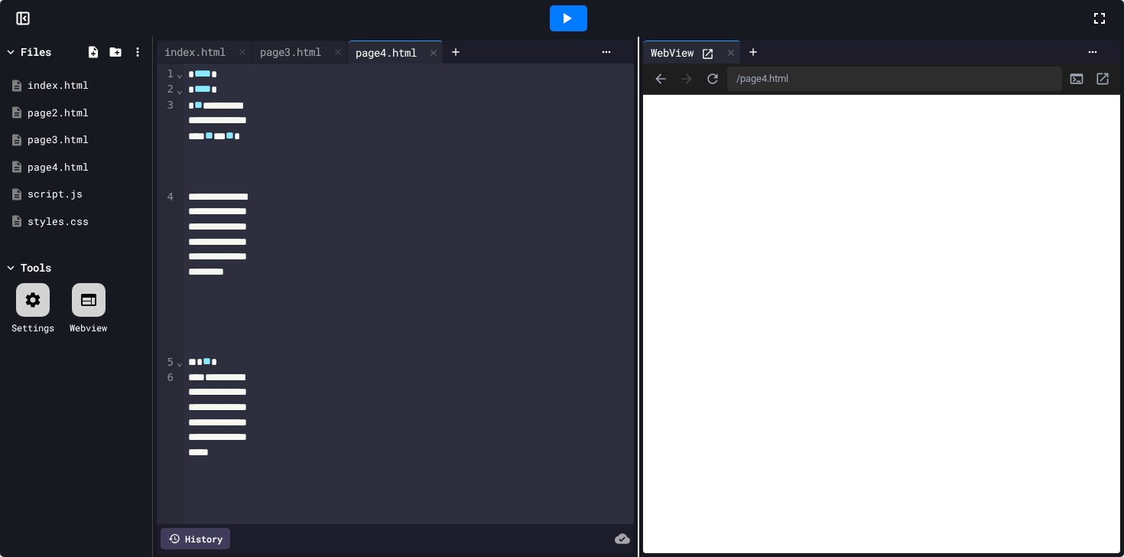
scroll to position [2884, 0]
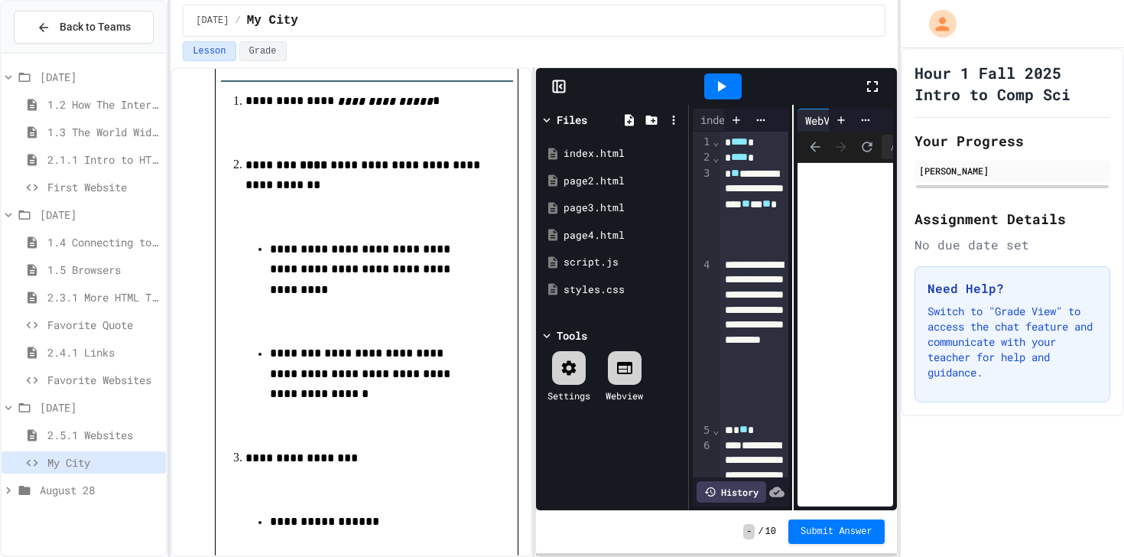
click at [878, 90] on icon at bounding box center [872, 86] width 18 height 18
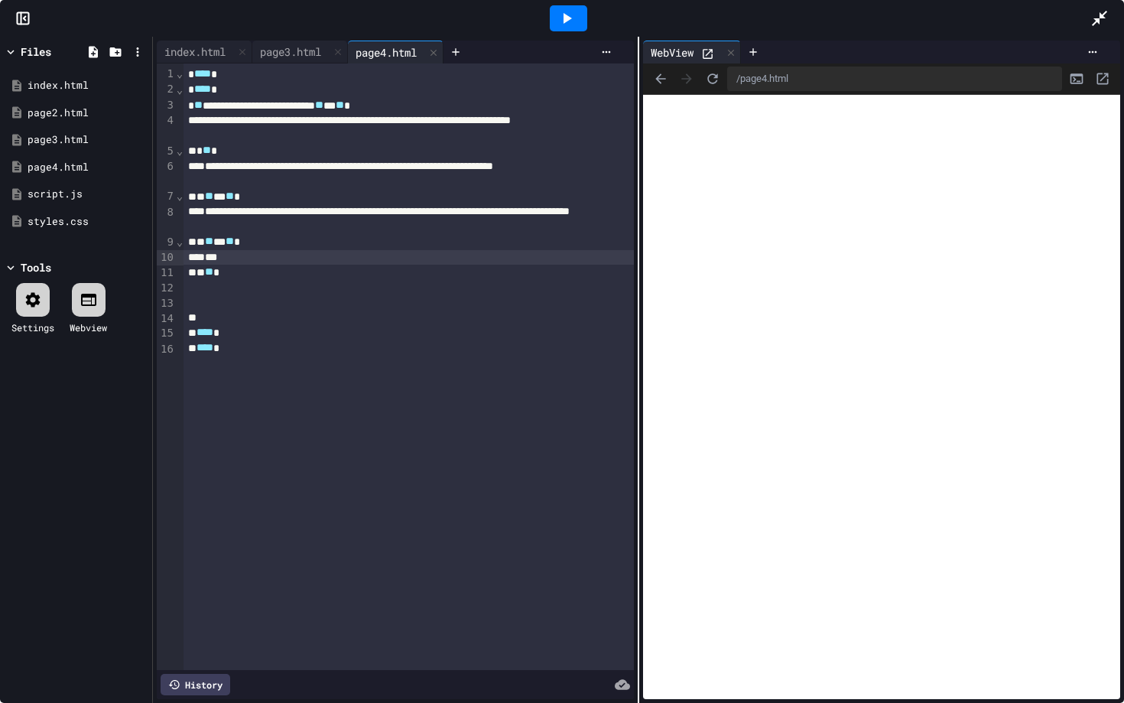
click at [1103, 26] on icon at bounding box center [1099, 18] width 18 height 18
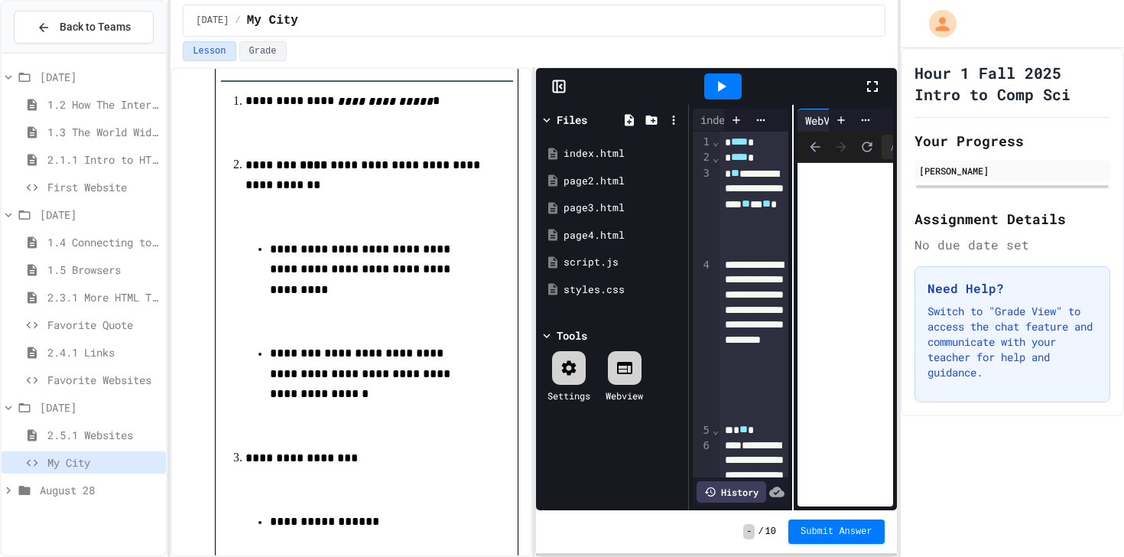
click at [867, 89] on icon at bounding box center [872, 86] width 11 height 11
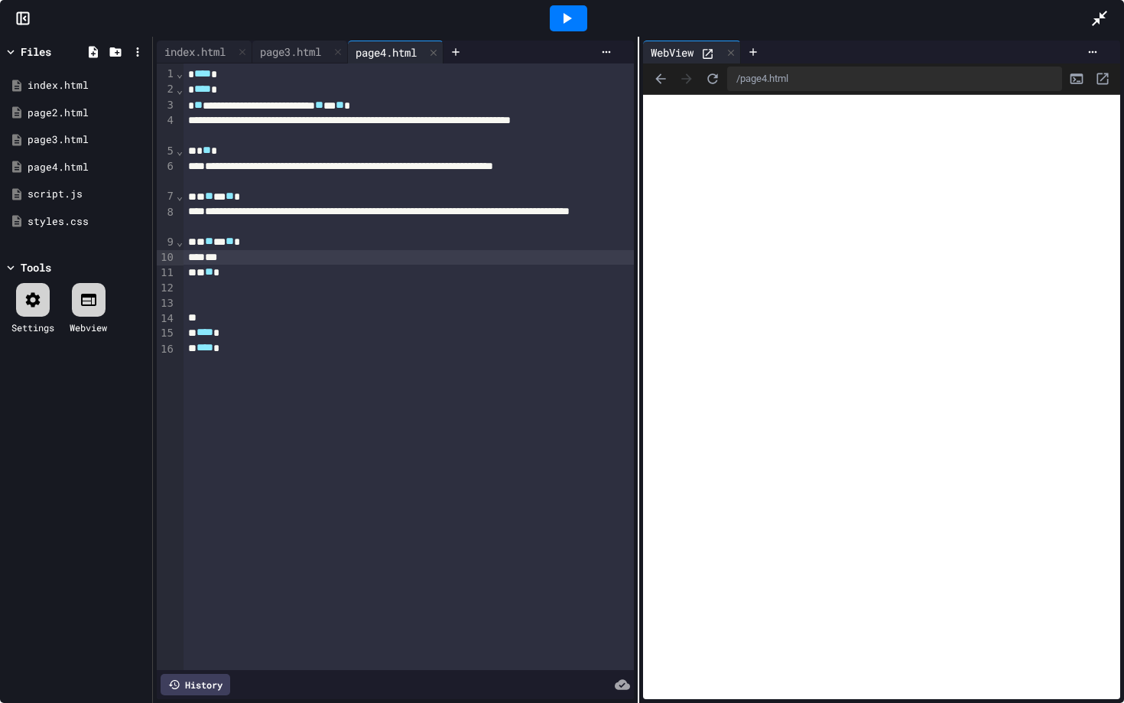
click at [262, 258] on div "**" at bounding box center [408, 257] width 450 height 15
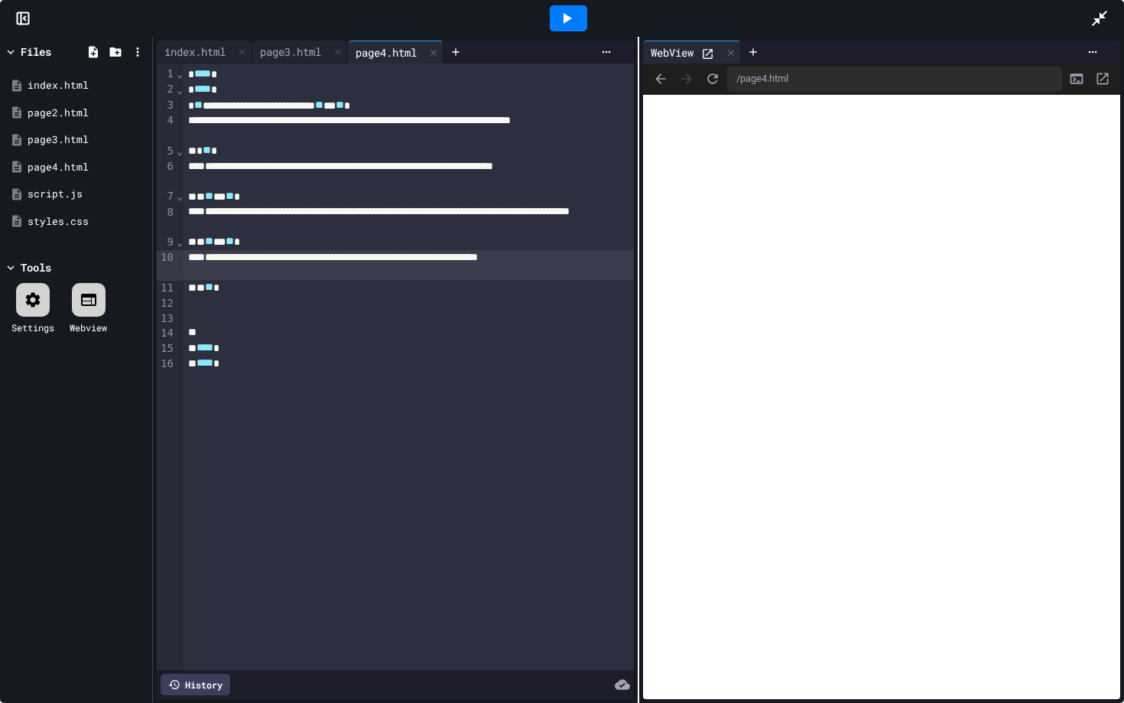
click at [712, 78] on icon "Refresh" at bounding box center [712, 78] width 15 height 15
click at [1095, 23] on icon at bounding box center [1099, 18] width 15 height 15
